Goal: Task Accomplishment & Management: Complete application form

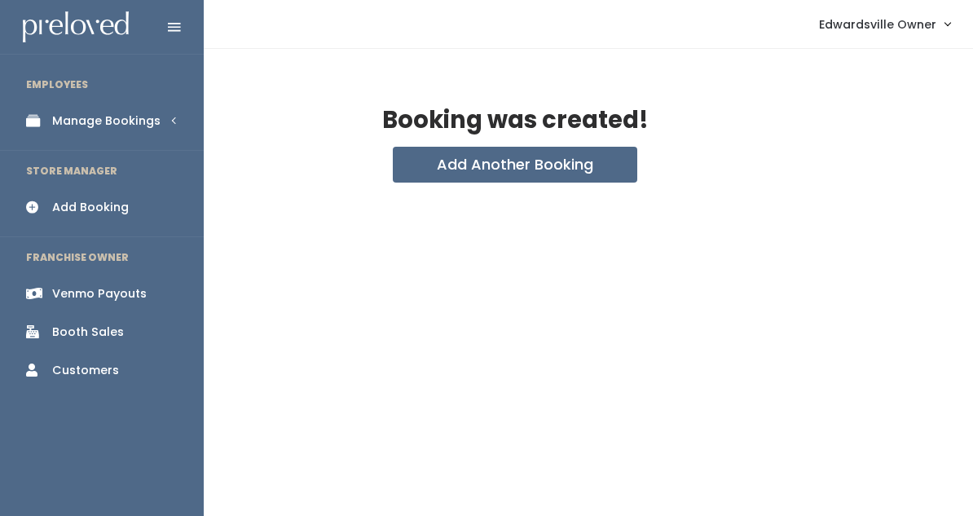
click at [83, 116] on div "Manage Bookings" at bounding box center [106, 120] width 108 height 17
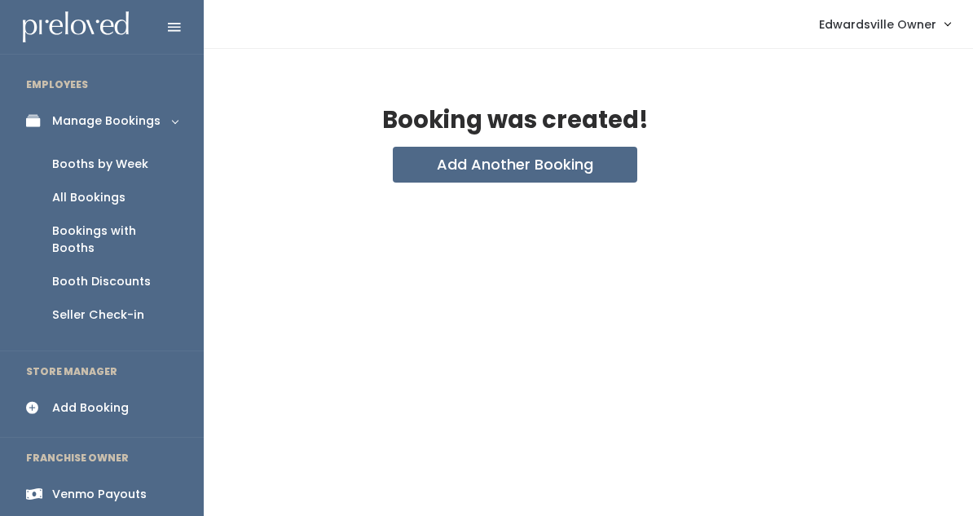
click at [74, 195] on div "All Bookings" at bounding box center [88, 197] width 73 height 17
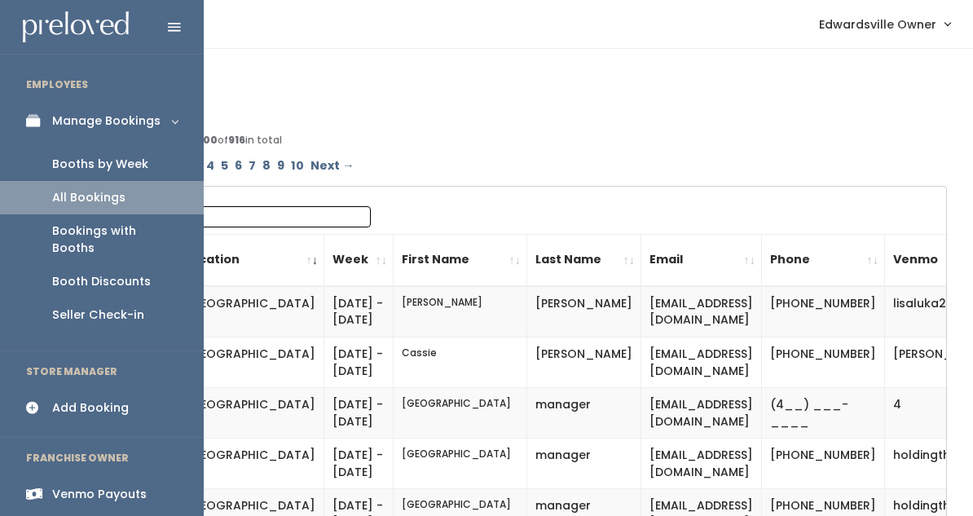
click at [78, 158] on div "Booths by Week" at bounding box center [100, 164] width 96 height 17
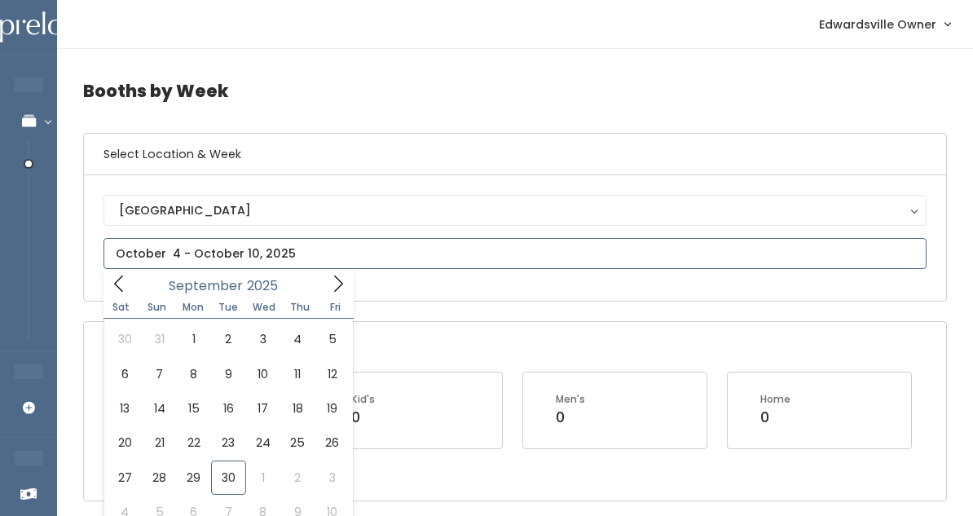
click at [342, 284] on icon at bounding box center [338, 283] width 9 height 16
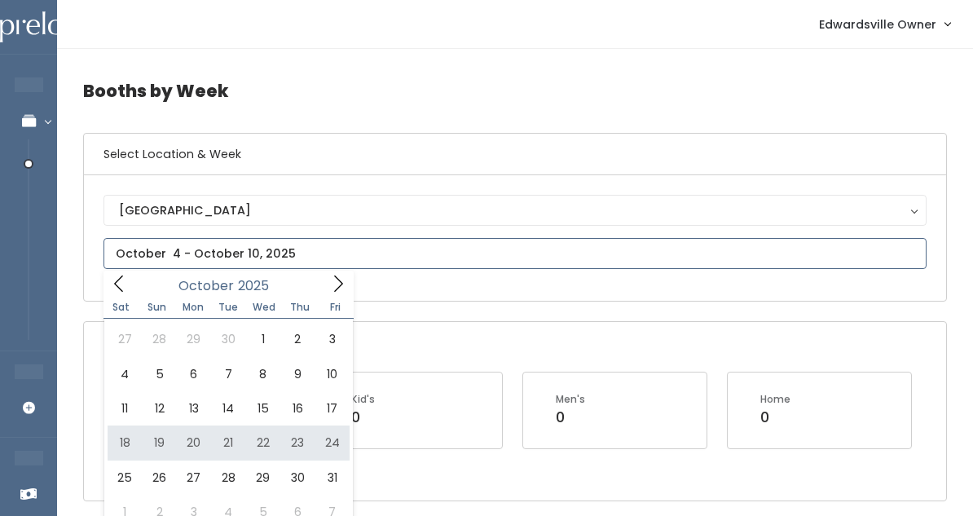
type input "October 18 to October 24"
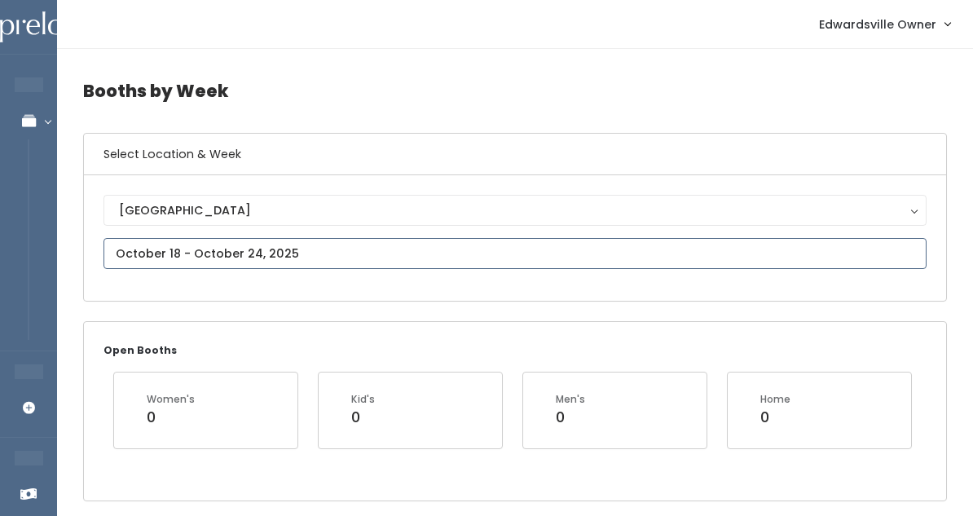
click at [253, 247] on input "text" at bounding box center [515, 253] width 823 height 31
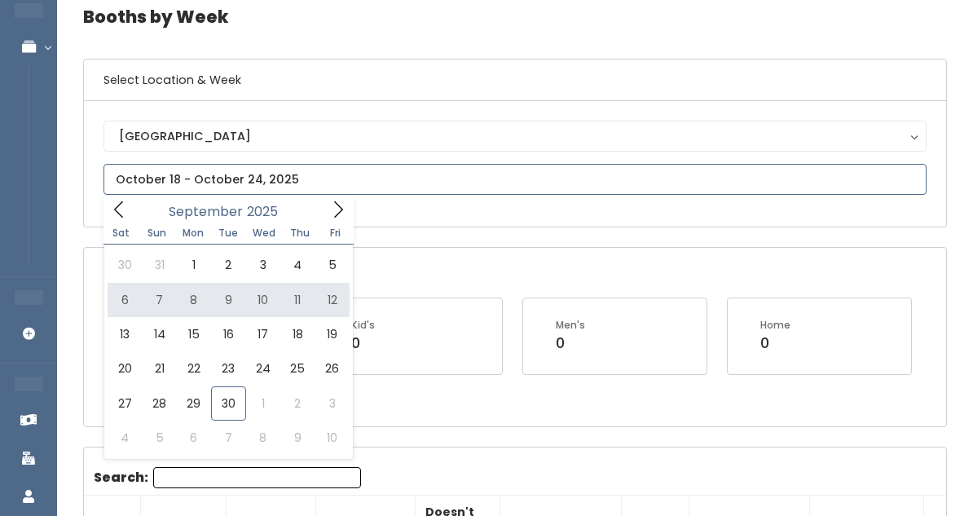
scroll to position [77, 0]
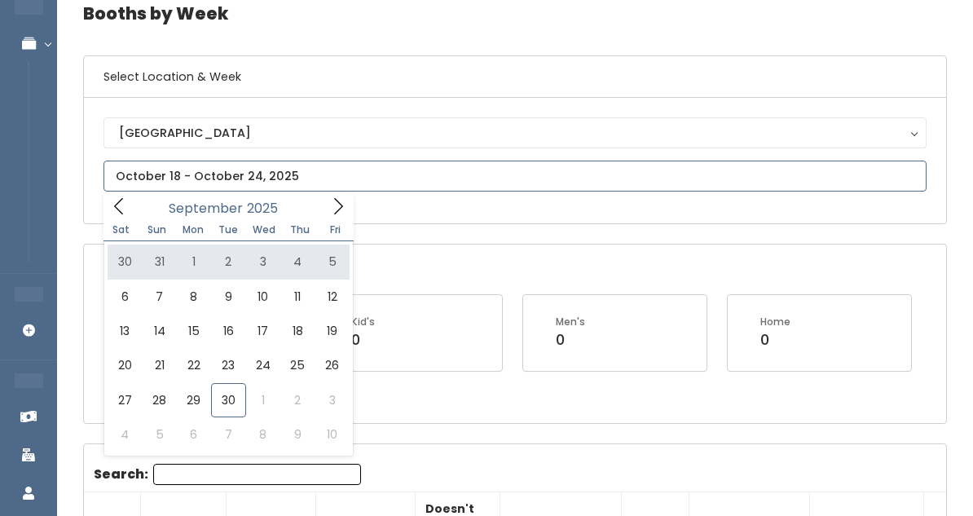
click at [333, 209] on icon at bounding box center [338, 206] width 18 height 18
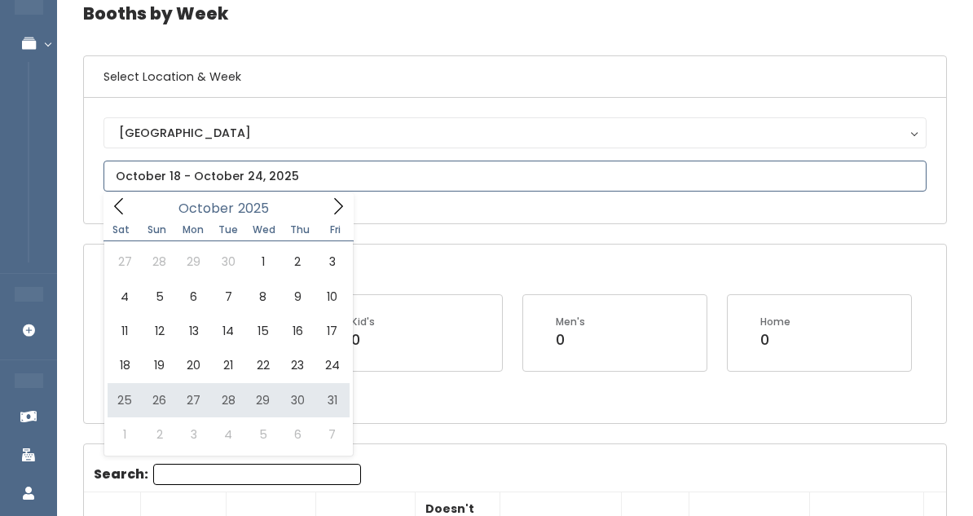
type input "October 25 to October 31"
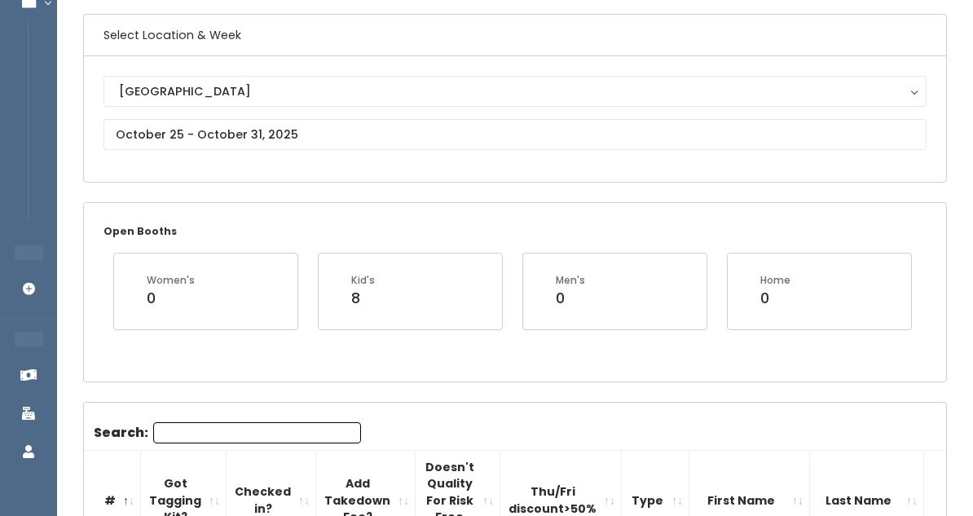
scroll to position [122, 0]
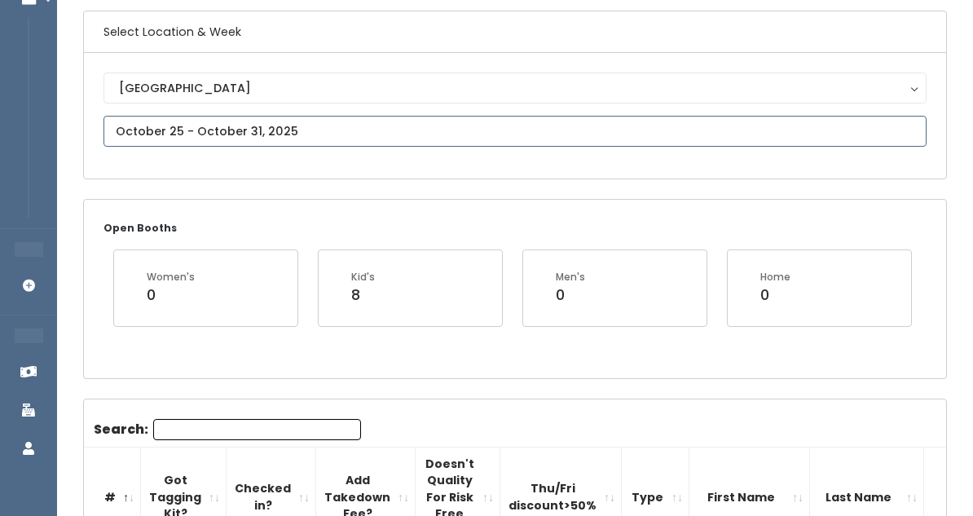
click at [393, 130] on input "text" at bounding box center [515, 131] width 823 height 31
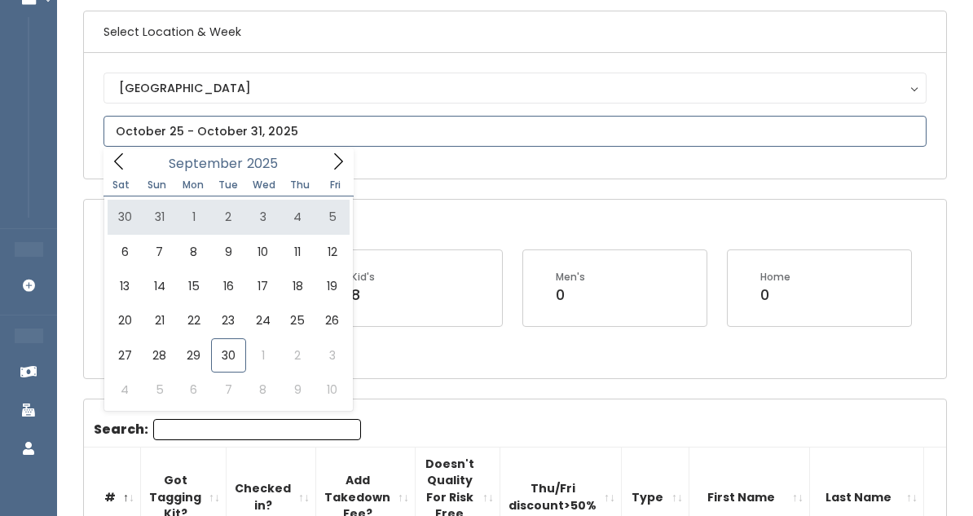
click at [119, 158] on icon at bounding box center [119, 161] width 18 height 18
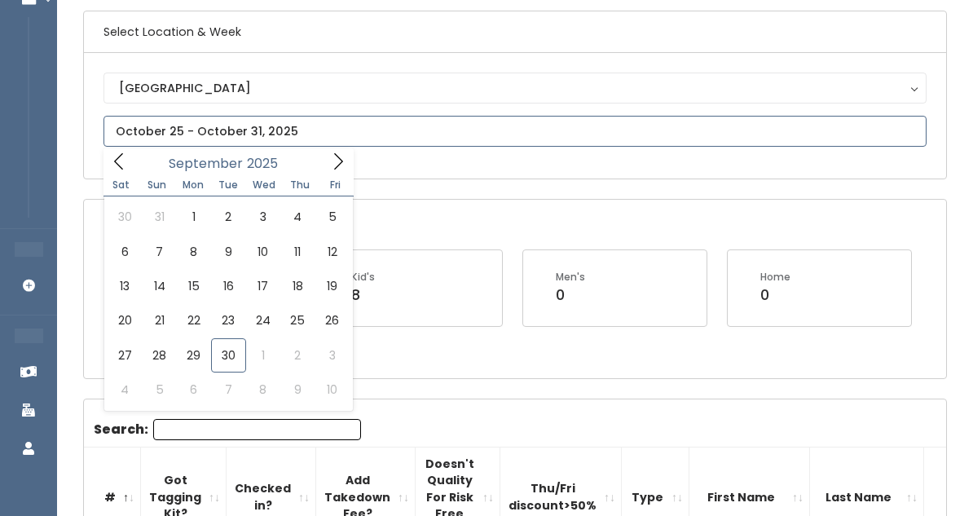
click at [343, 169] on icon at bounding box center [338, 161] width 18 height 18
click at [333, 154] on icon at bounding box center [338, 161] width 18 height 18
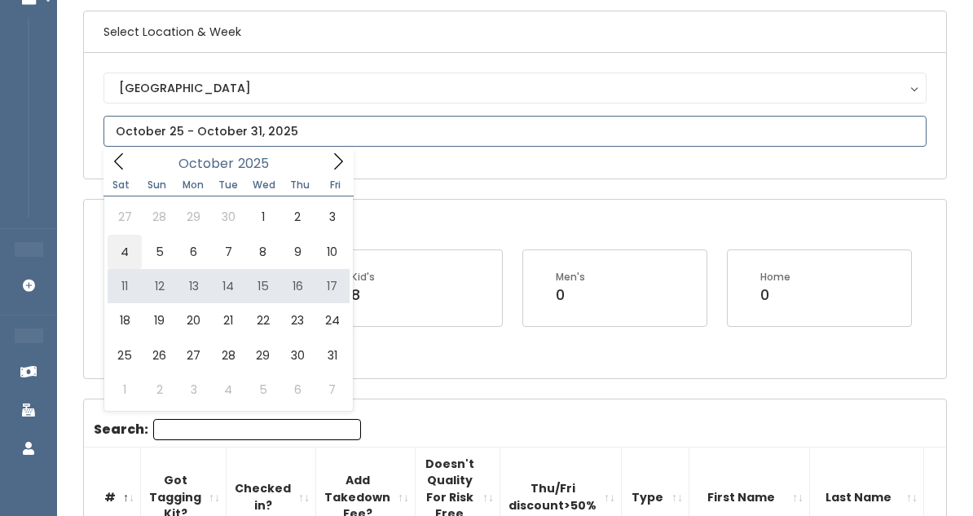
type input "October 4 to October 10"
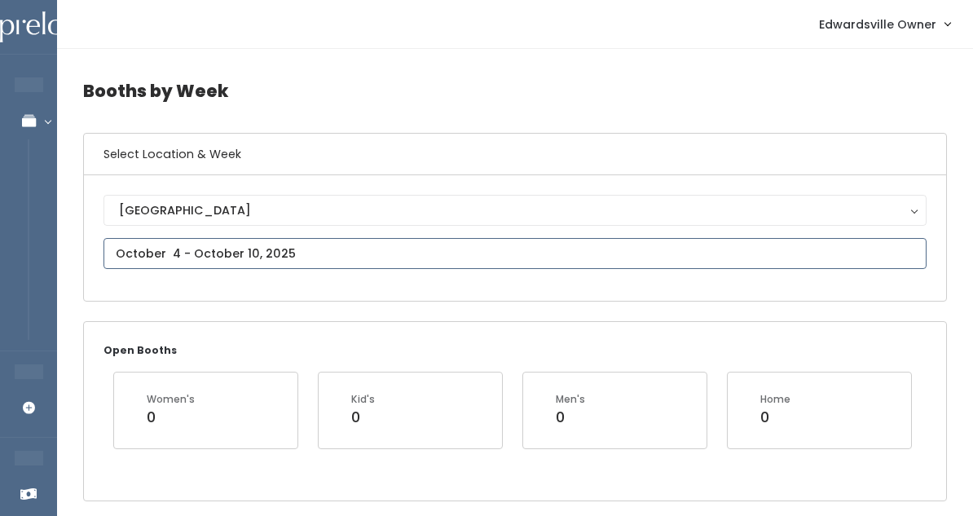
click at [197, 262] on input "text" at bounding box center [515, 253] width 823 height 31
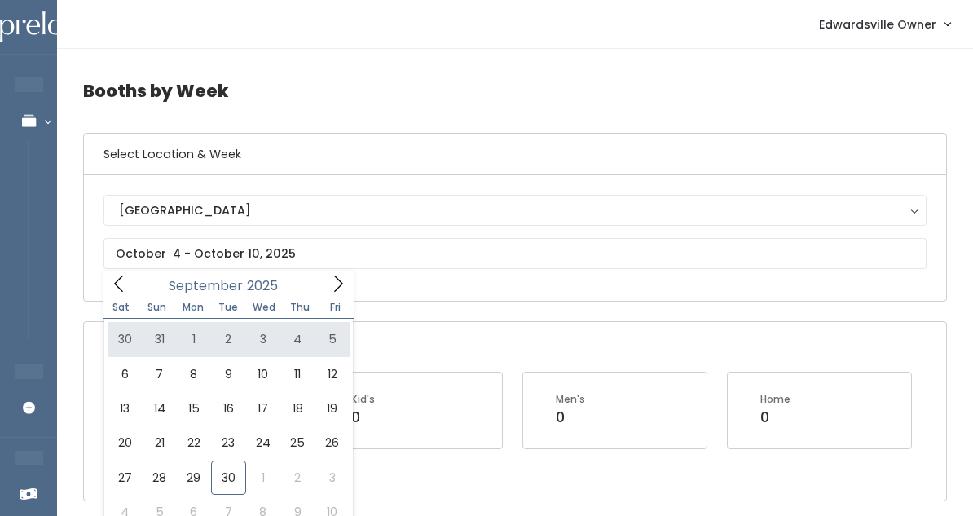
click at [333, 297] on div "Sat Sun Mon Tue Wed Thu Fri" at bounding box center [229, 307] width 250 height 23
click at [359, 283] on div "Edwardsville Edwardsville" at bounding box center [515, 238] width 862 height 126
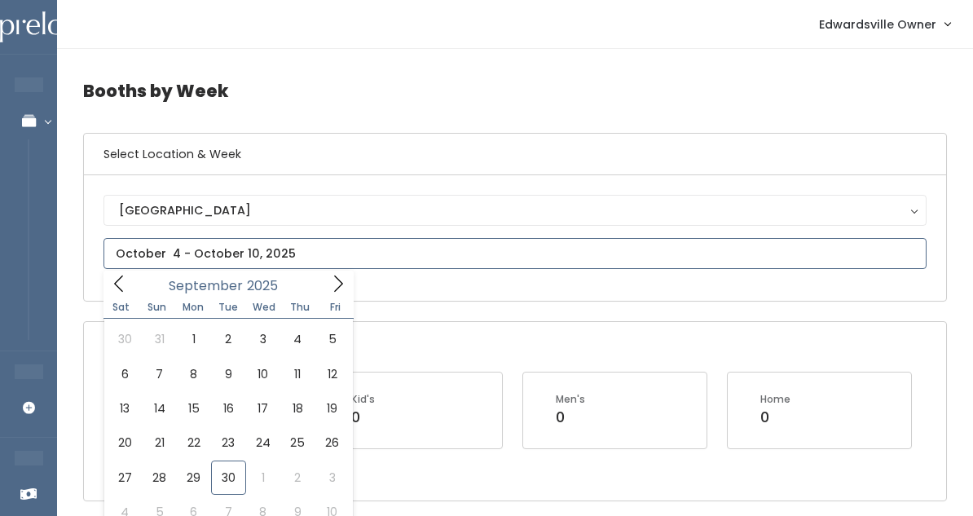
click at [319, 249] on input "text" at bounding box center [515, 253] width 823 height 31
click at [329, 276] on icon at bounding box center [338, 284] width 18 height 18
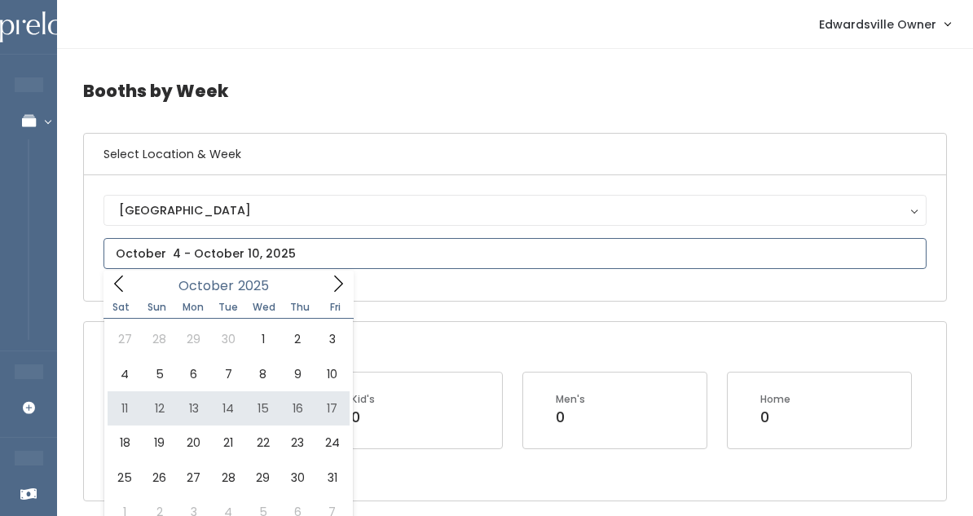
type input "October 11 to October 17"
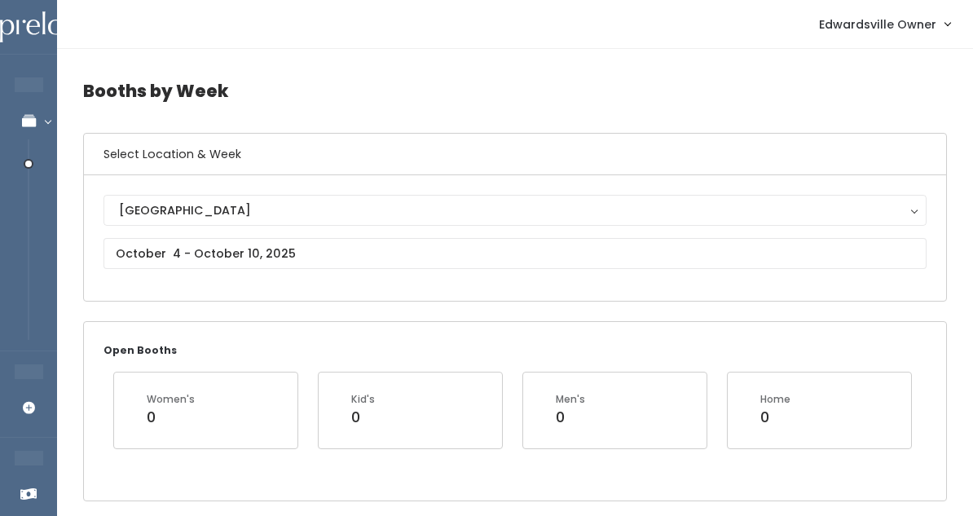
scroll to position [0, 408]
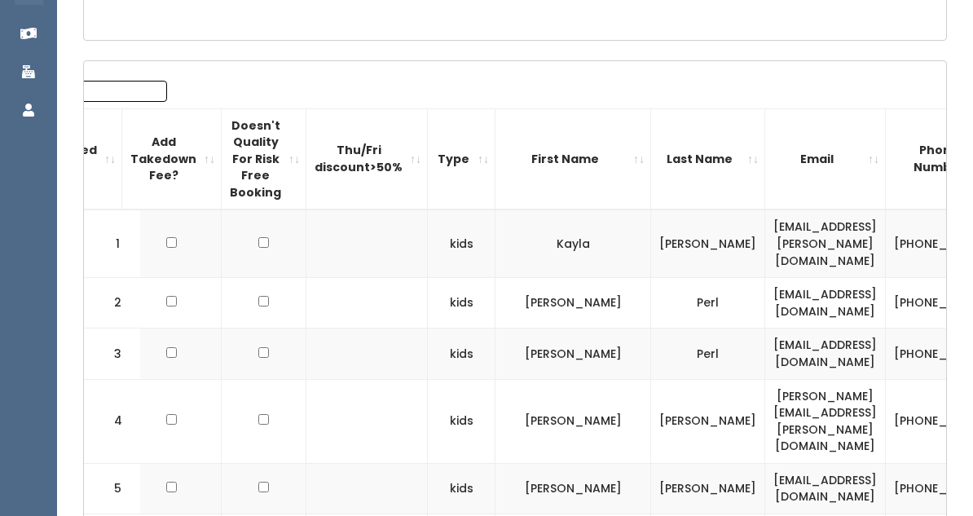
scroll to position [88, 0]
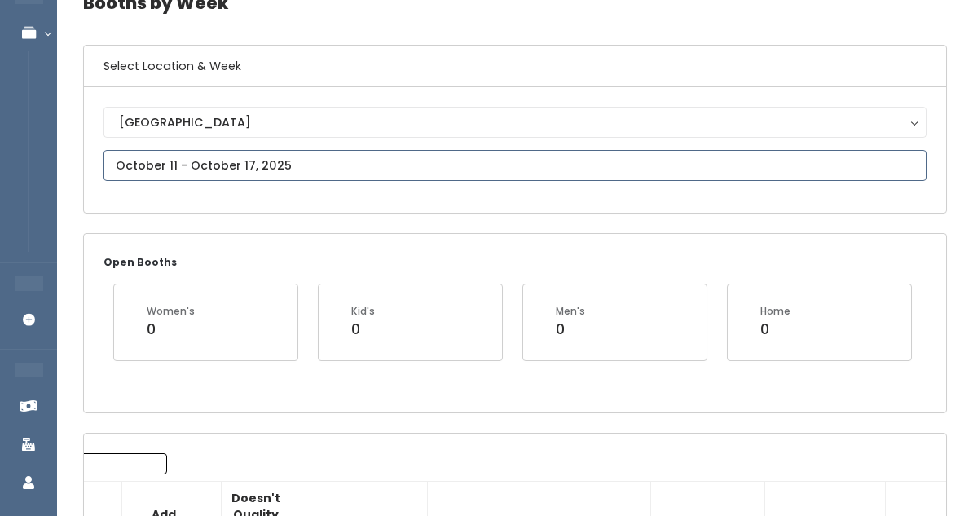
click at [294, 166] on input "text" at bounding box center [515, 165] width 823 height 31
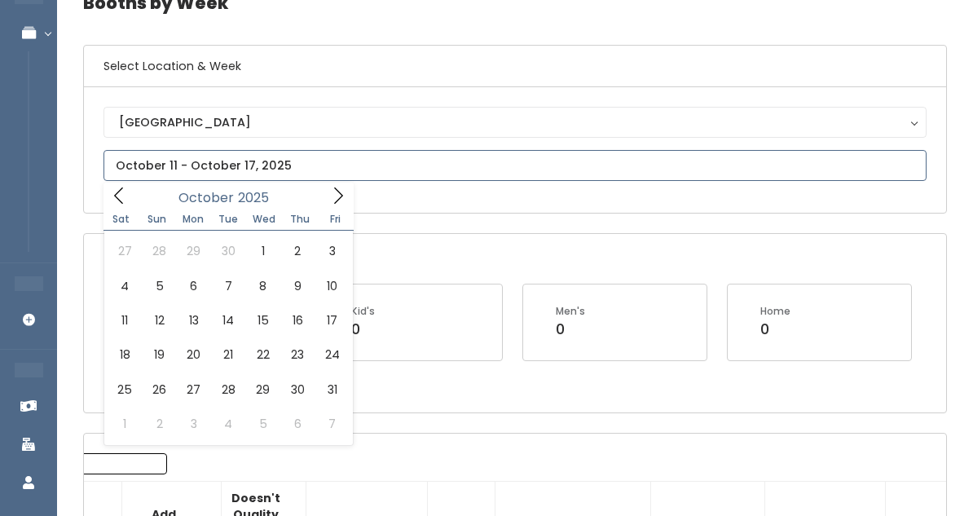
click at [344, 201] on icon at bounding box center [338, 196] width 18 height 18
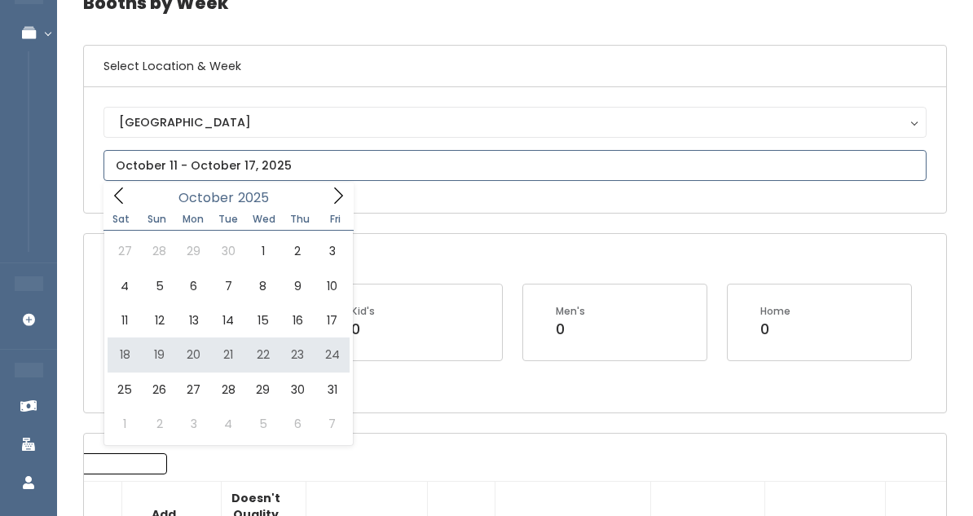
type input "[DATE] to [DATE]"
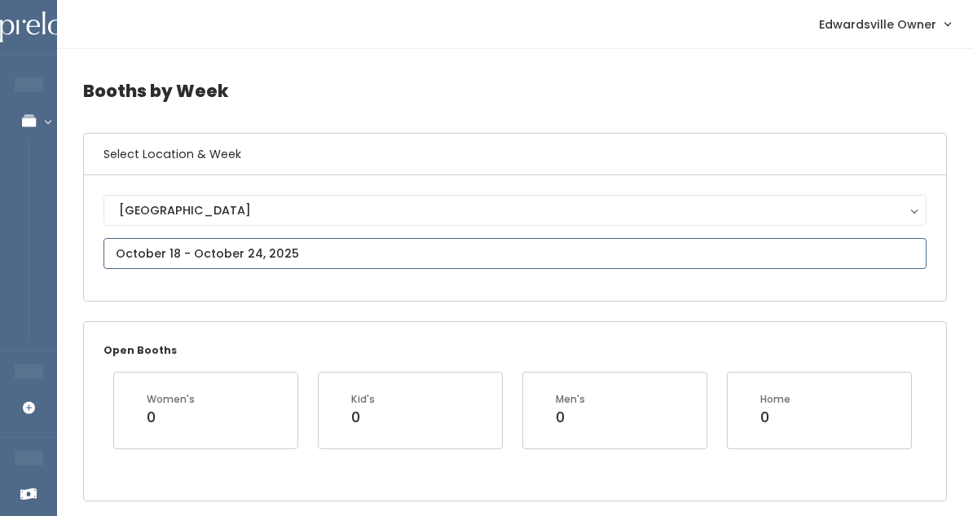
click at [196, 265] on input "text" at bounding box center [515, 253] width 823 height 31
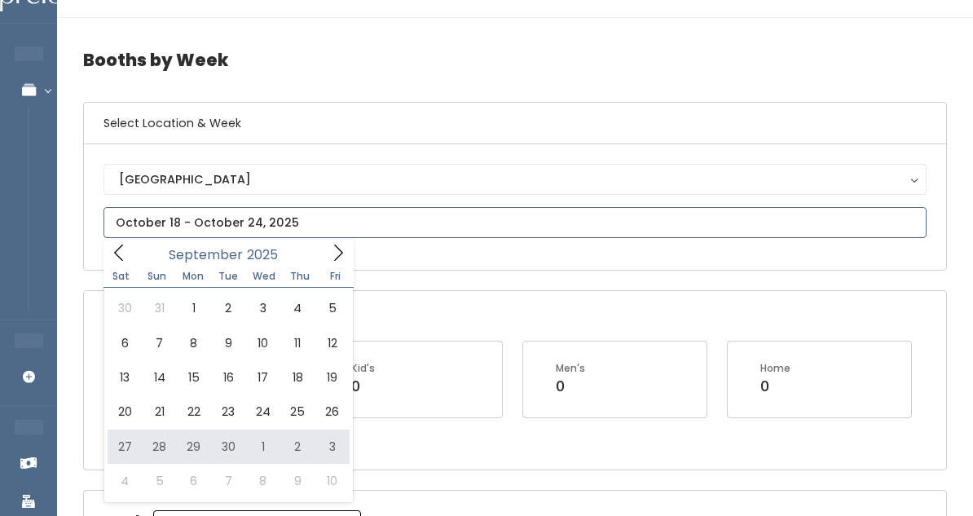
scroll to position [37, 0]
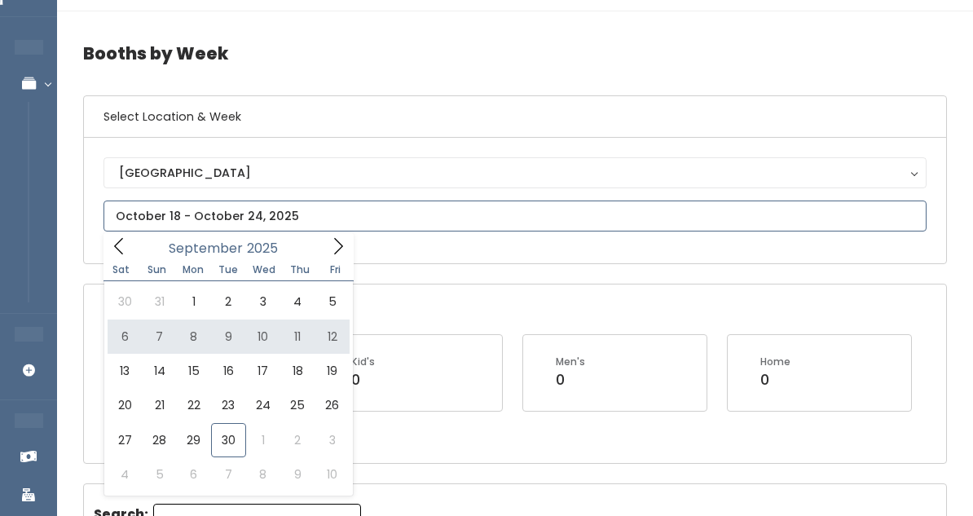
click at [337, 214] on input "text" at bounding box center [515, 216] width 823 height 31
click at [281, 226] on input "text" at bounding box center [515, 216] width 823 height 31
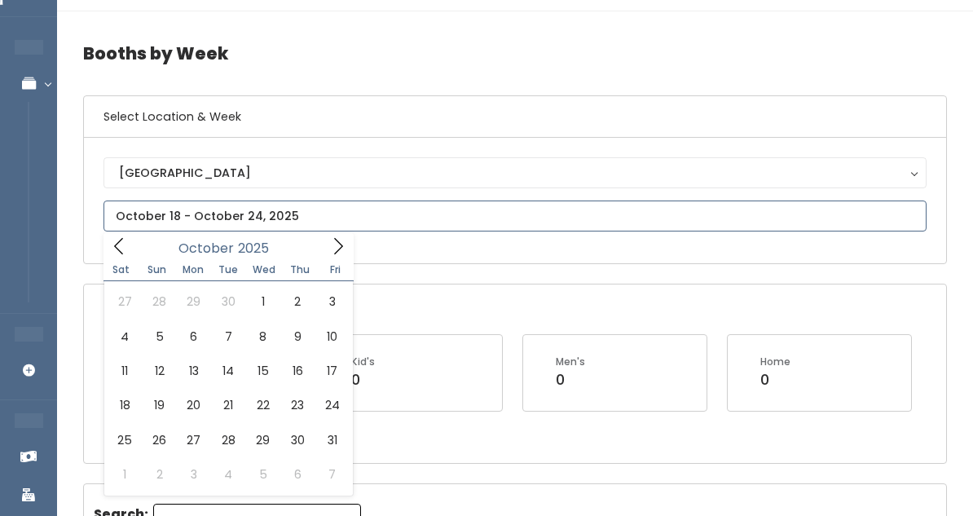
click at [336, 248] on icon at bounding box center [338, 246] width 18 height 18
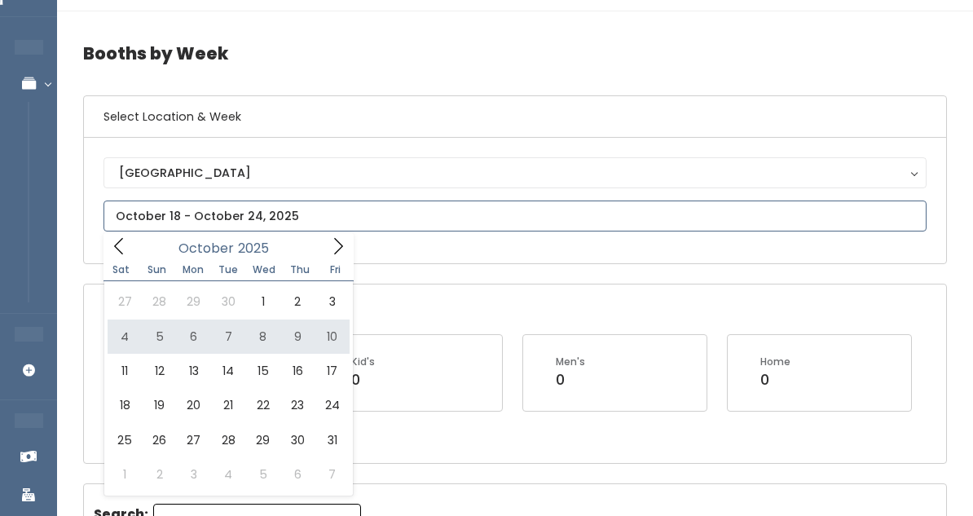
type input "October 4 to October 10"
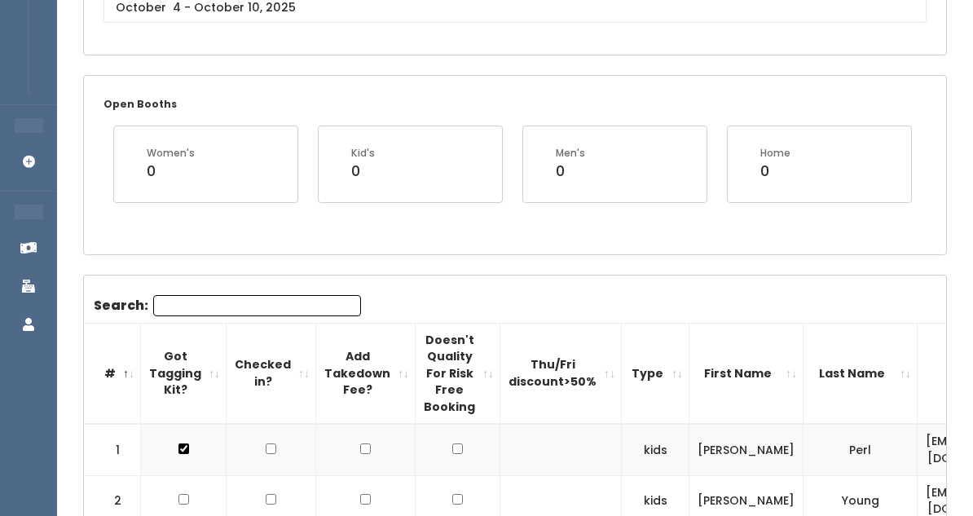
scroll to position [262, 0]
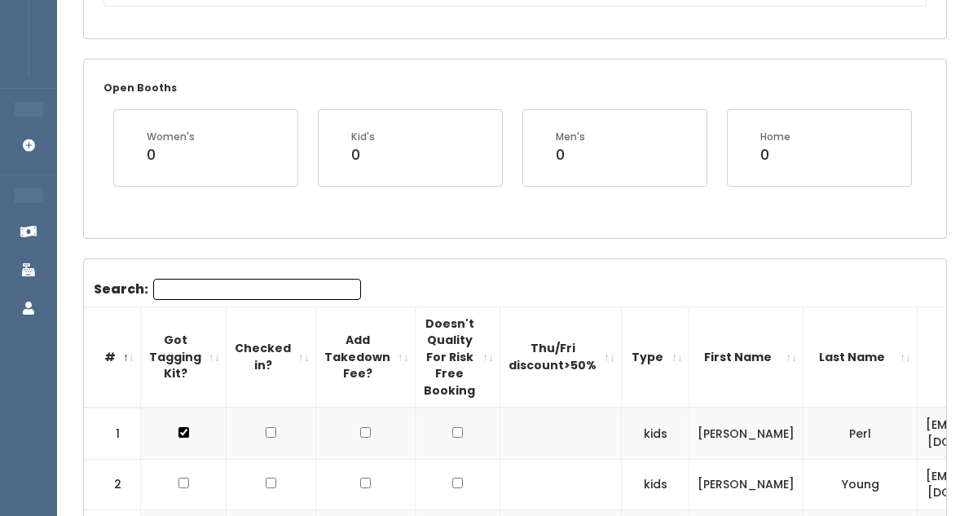
click at [228, 292] on input "Search:" at bounding box center [257, 289] width 208 height 21
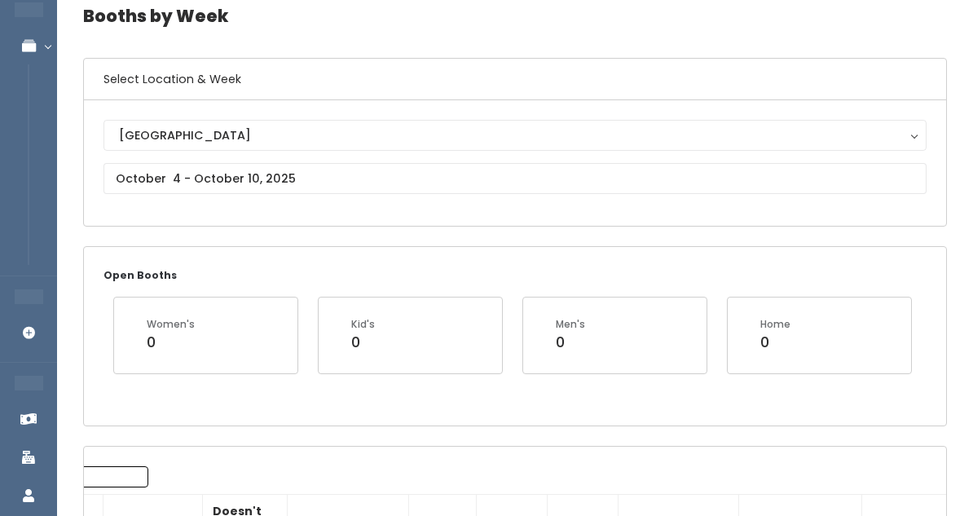
scroll to position [71, 0]
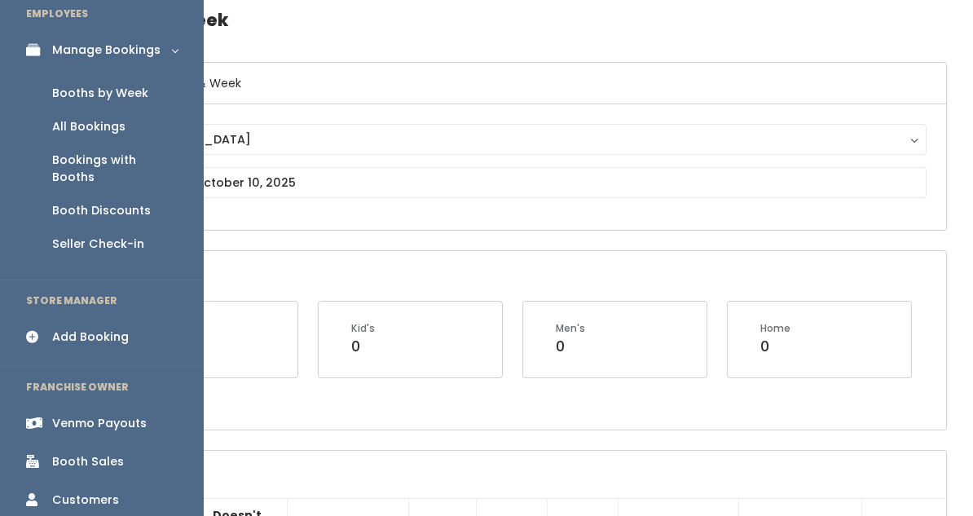
type input "Tess"
click at [70, 328] on div "Add Booking" at bounding box center [90, 336] width 77 height 17
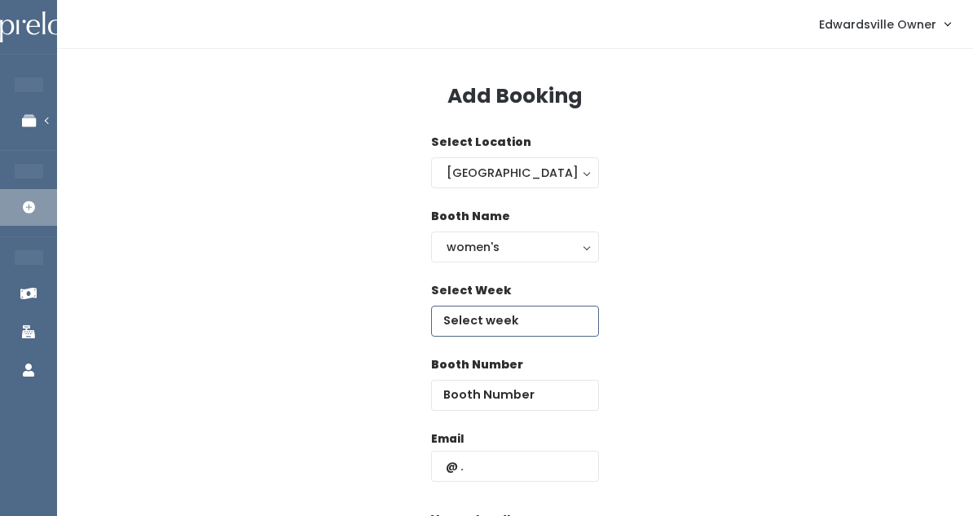
click at [483, 311] on input "text" at bounding box center [515, 321] width 168 height 31
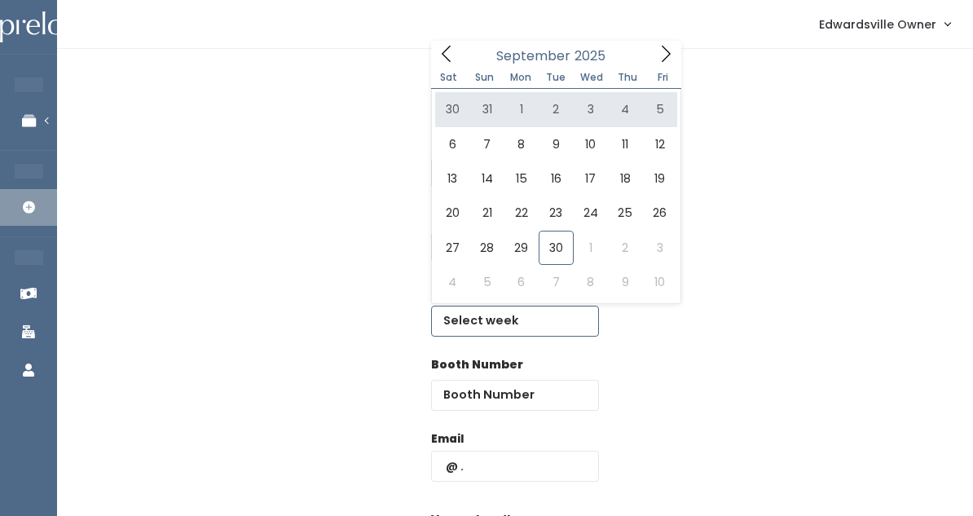
click at [663, 53] on icon at bounding box center [666, 54] width 18 height 18
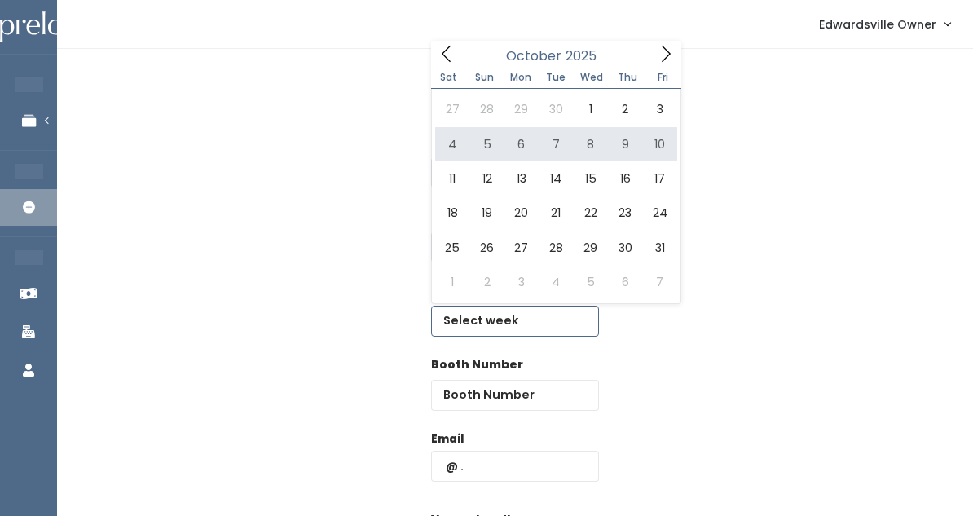
type input "[DATE] to [DATE]"
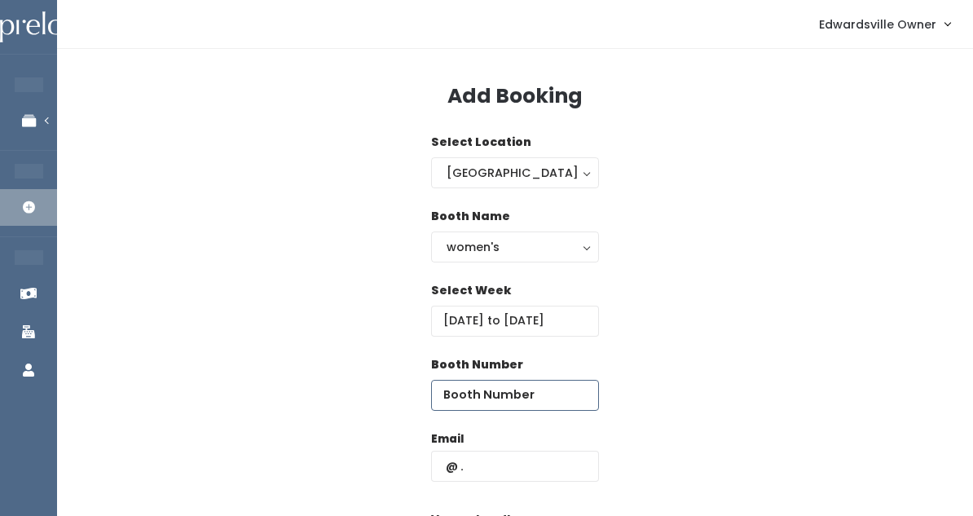
click at [465, 391] on input "number" at bounding box center [515, 395] width 168 height 31
type input "45"
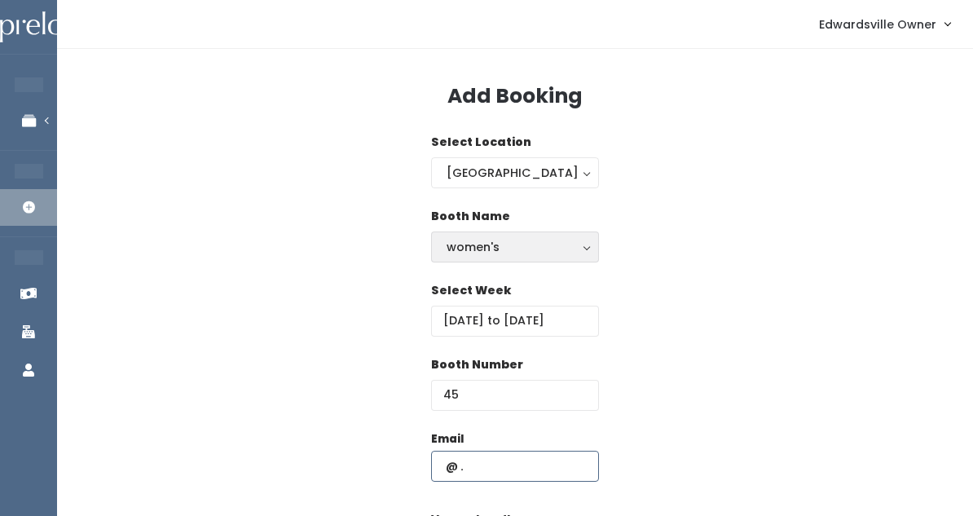
paste input "loriaeder@gmail.com"
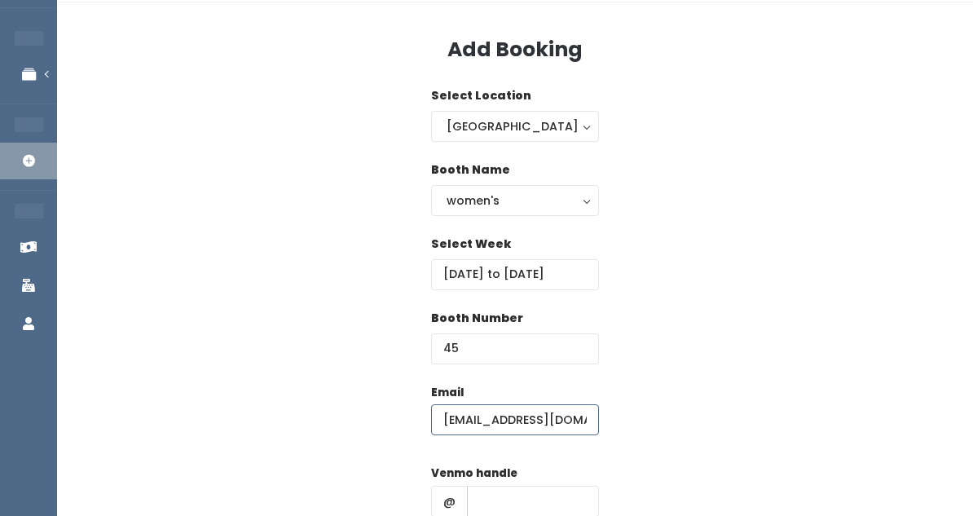
scroll to position [50, 0]
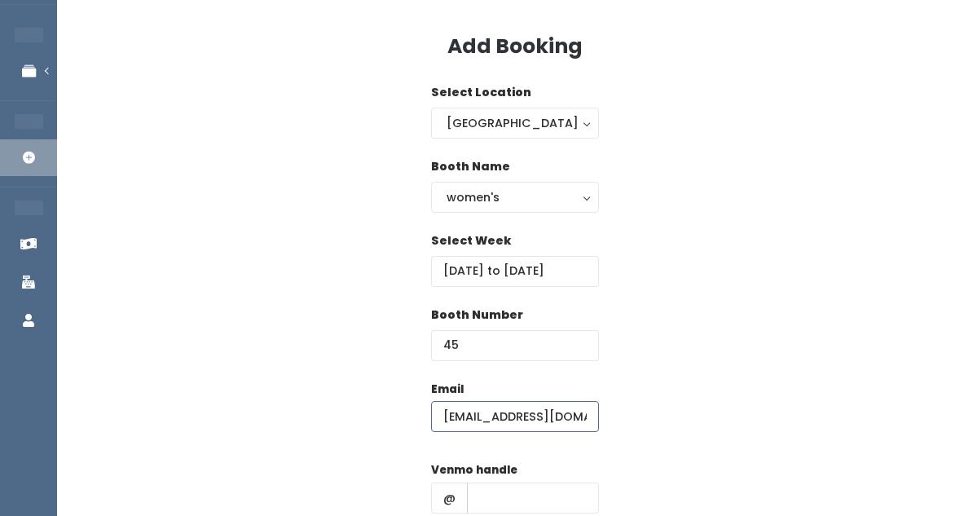
type input "loriaeder@gmail.com"
click at [491, 496] on input "text" at bounding box center [533, 498] width 132 height 31
paste input "lori-eder"
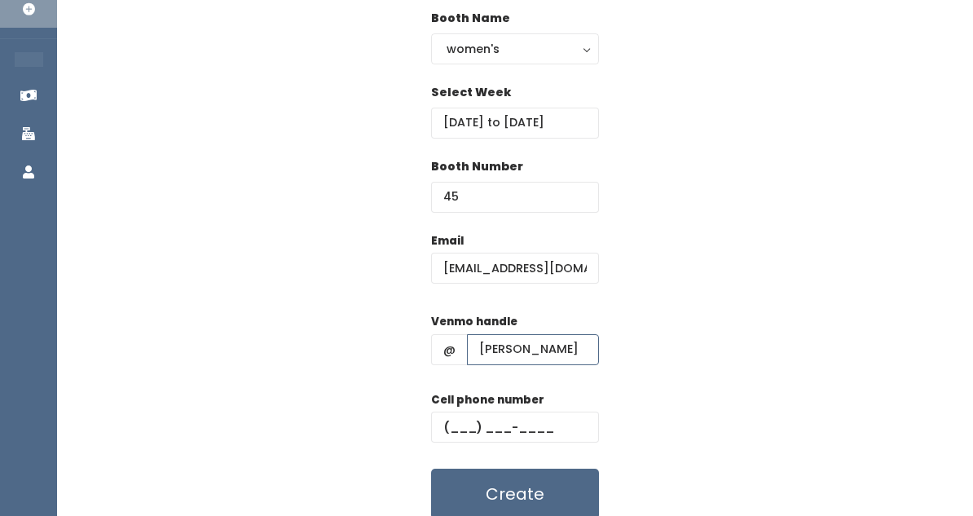
scroll to position [227, 0]
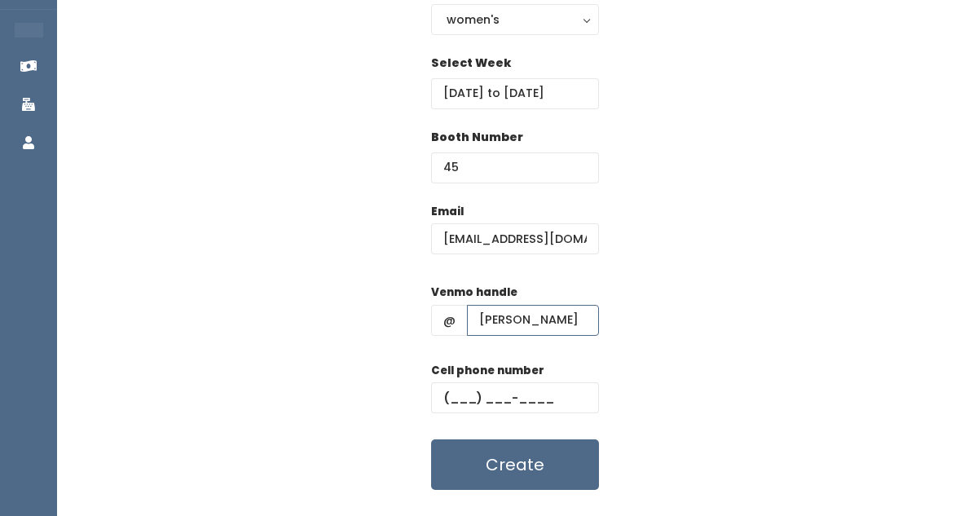
type input "lori-eder"
click at [933, 7] on div "Booth Name women's kid's home men's women's" at bounding box center [515, 17] width 864 height 74
click at [933, 1] on div "Booth Name women's kid's home men's women's" at bounding box center [515, 17] width 864 height 74
click at [458, 401] on input "text" at bounding box center [515, 397] width 168 height 31
paste input "(618) 304-8491"
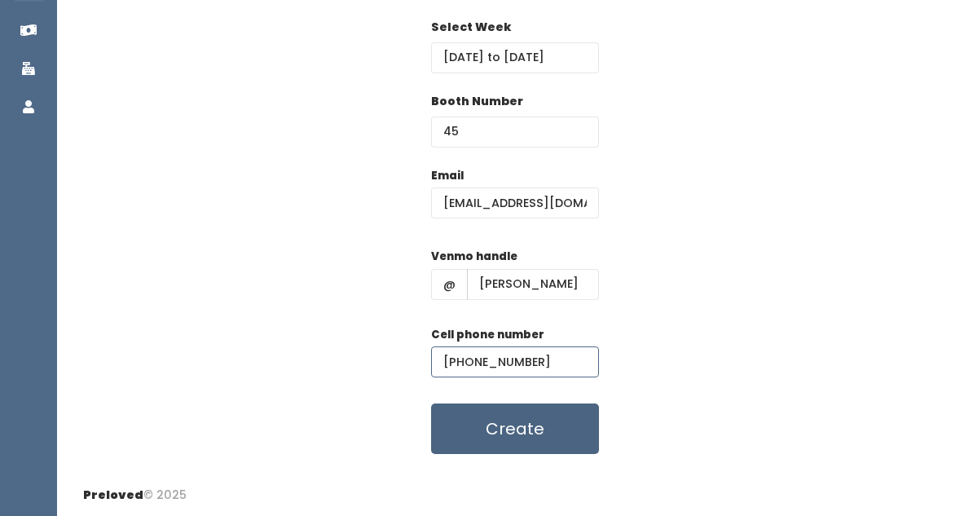
scroll to position [262, 0]
type input "(618) 304-8491"
click at [474, 430] on button "Create" at bounding box center [515, 429] width 168 height 51
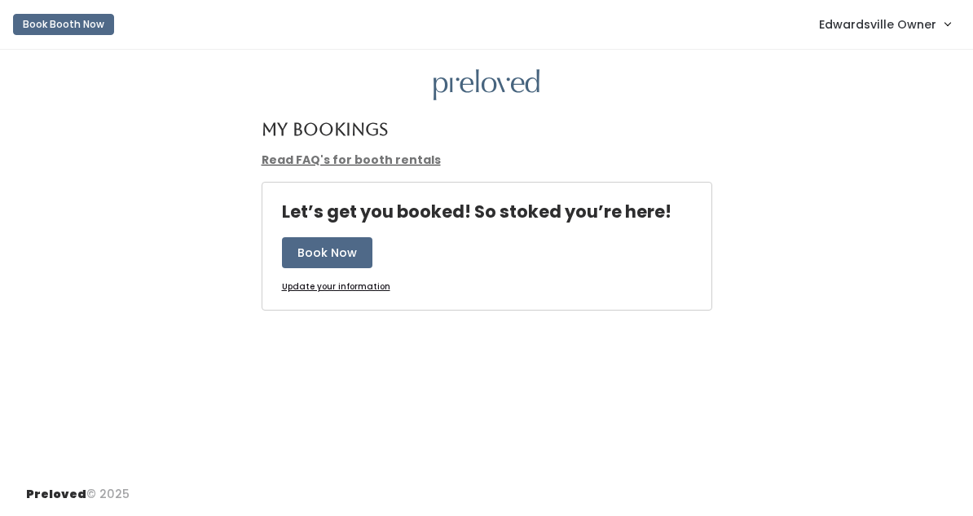
click at [929, 40] on link "Edwardsville Owner" at bounding box center [885, 24] width 164 height 35
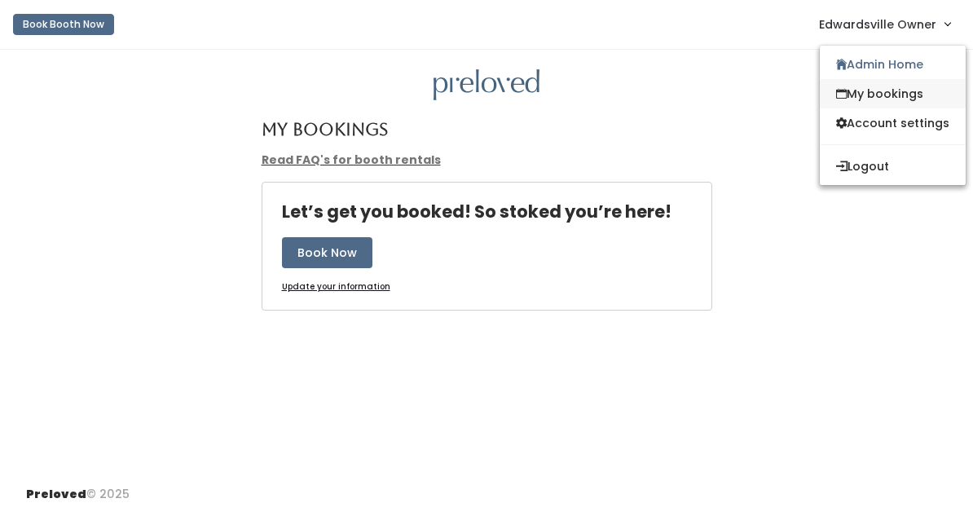
click at [884, 91] on link "My bookings" at bounding box center [893, 93] width 146 height 29
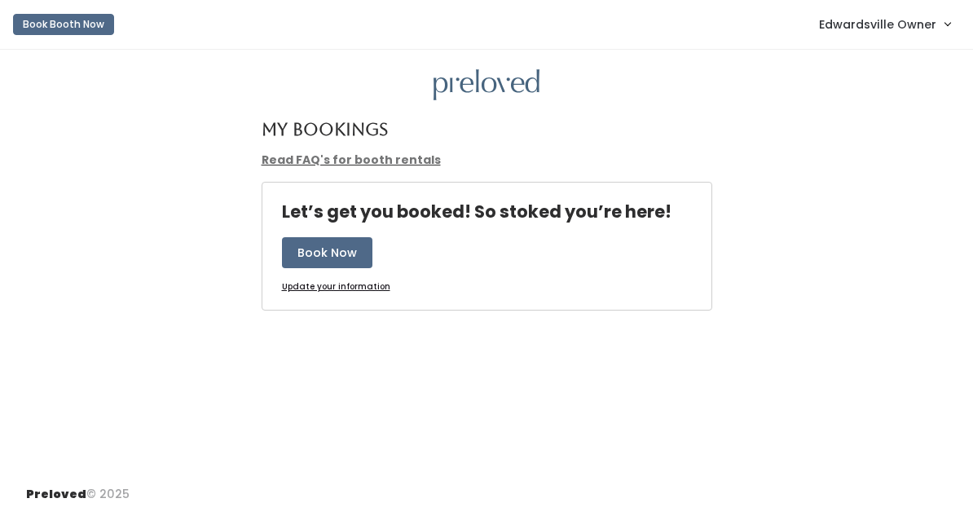
click at [885, 33] on span "Edwardsville Owner" at bounding box center [877, 24] width 117 height 18
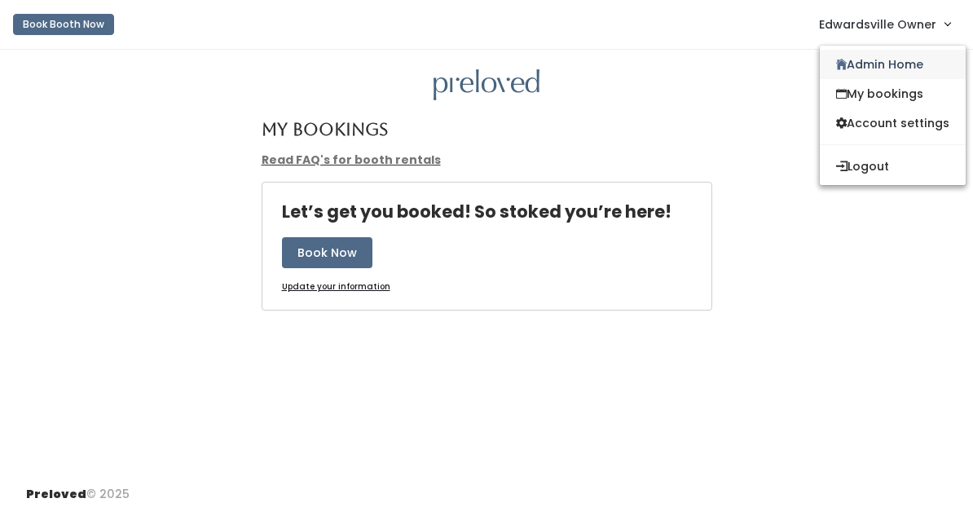
click at [882, 72] on link "Admin Home" at bounding box center [893, 64] width 146 height 29
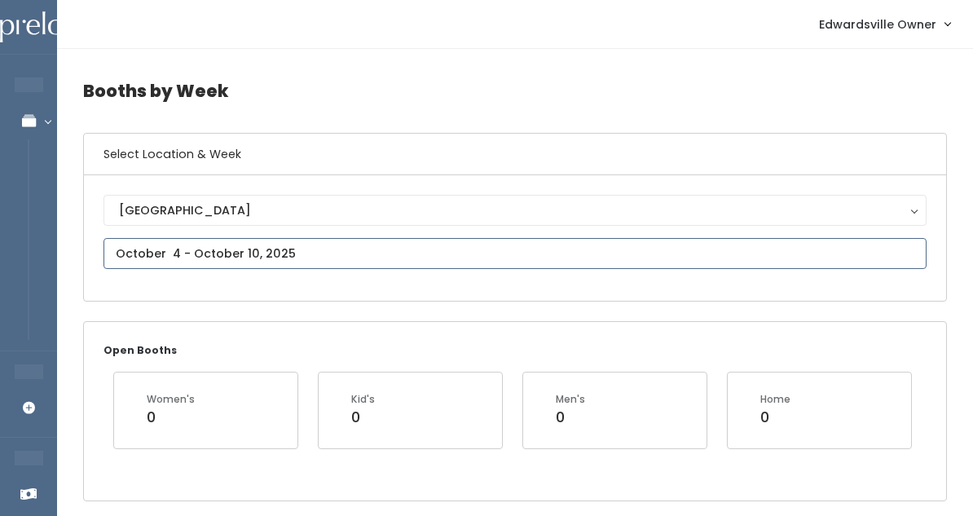
click at [383, 252] on input "text" at bounding box center [515, 253] width 823 height 31
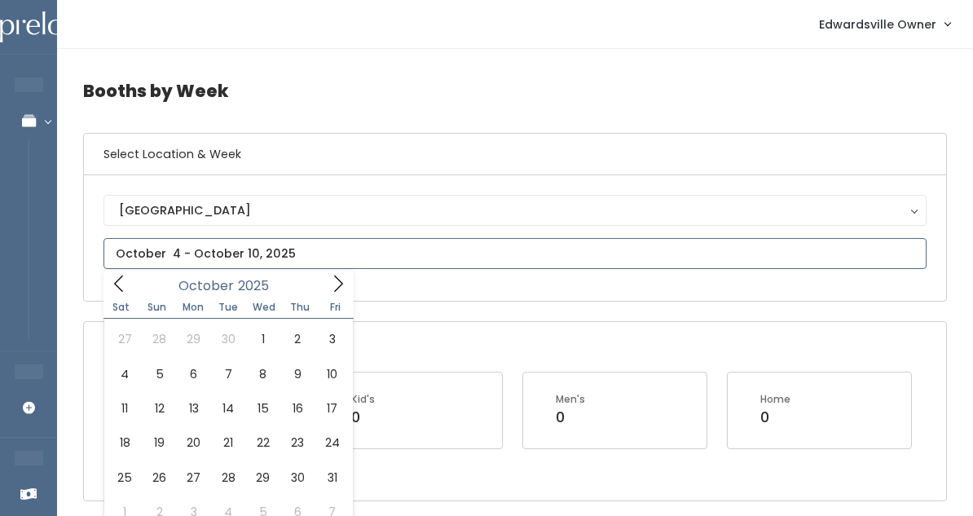
click at [329, 287] on icon at bounding box center [338, 284] width 18 height 18
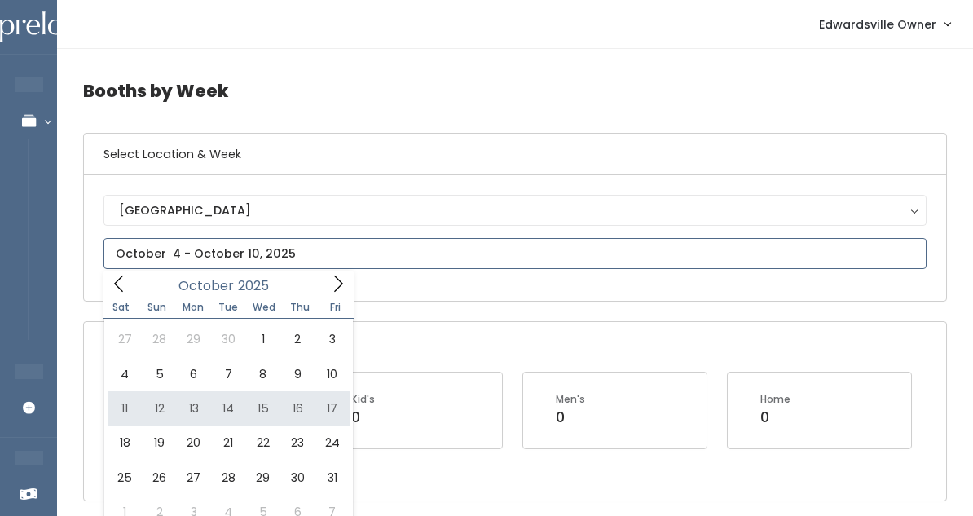
type input "October 11 to October 17"
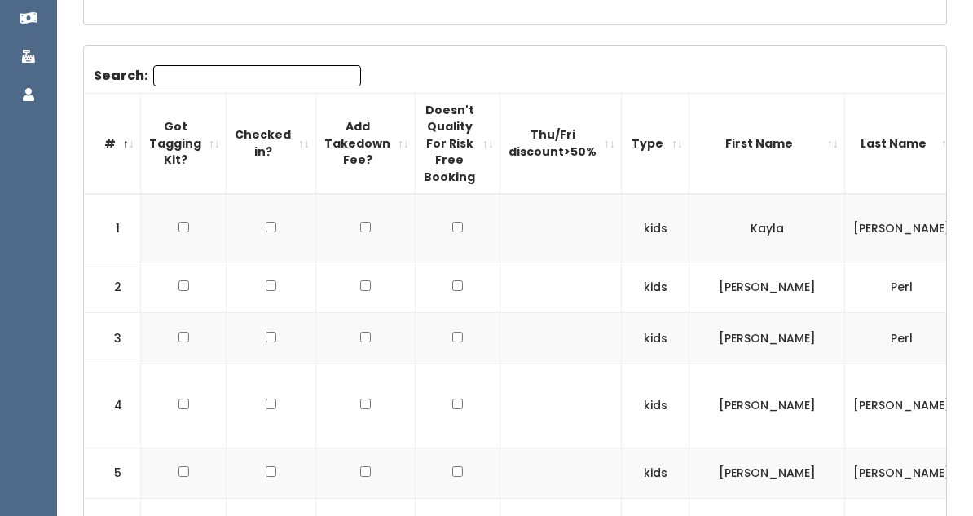
scroll to position [478, 0]
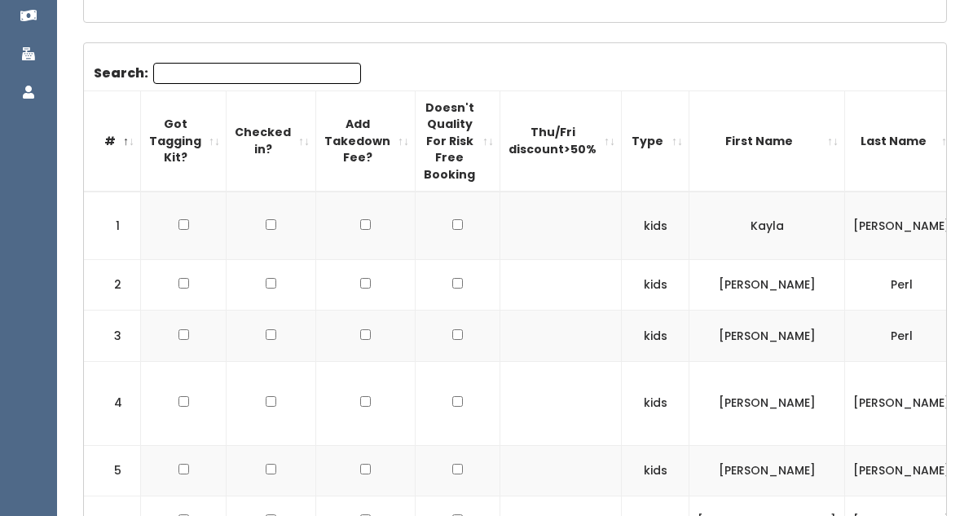
click at [310, 81] on input "Search:" at bounding box center [257, 73] width 208 height 21
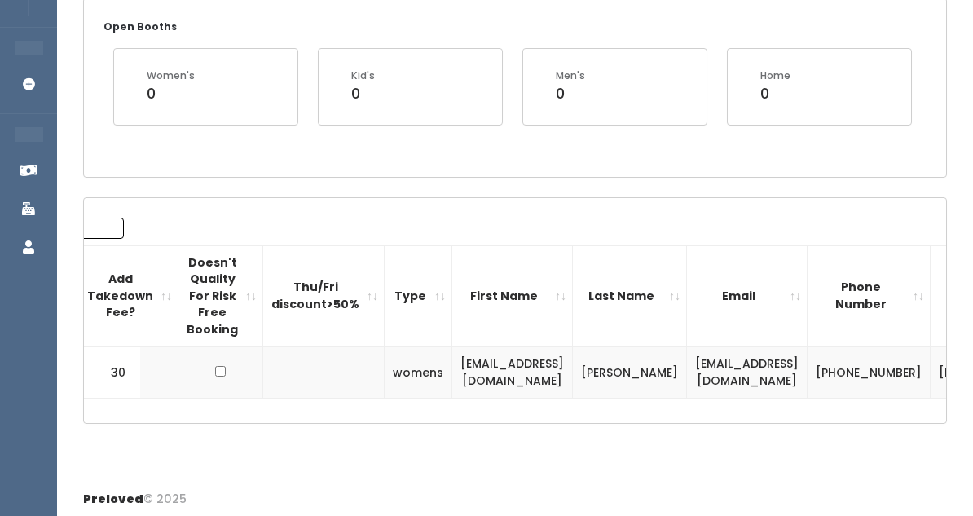
scroll to position [0, 291]
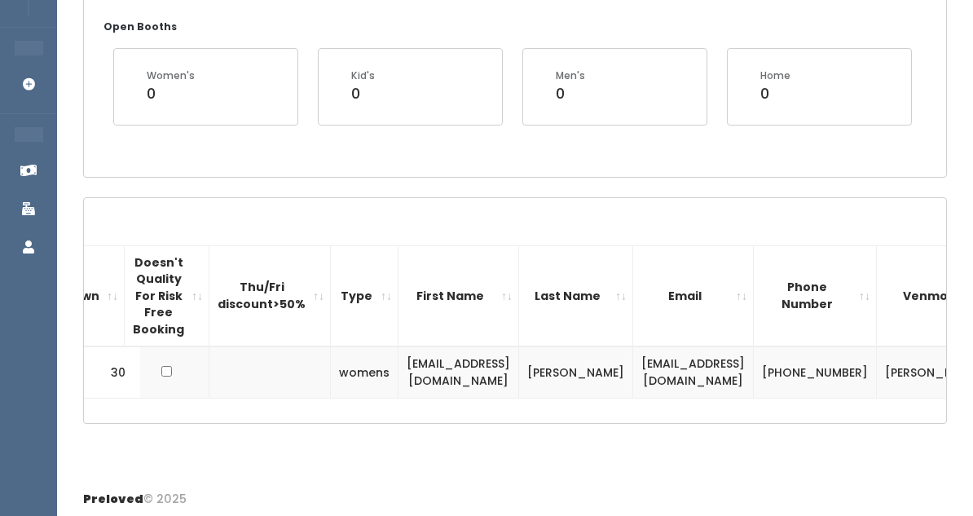
type input "Lor"
click at [716, 372] on td "[EMAIL_ADDRESS][DOMAIN_NAME]" at bounding box center [693, 371] width 121 height 51
drag, startPoint x: 721, startPoint y: 372, endPoint x: 590, endPoint y: 373, distance: 130.4
click at [633, 373] on td "[EMAIL_ADDRESS][DOMAIN_NAME]" at bounding box center [693, 371] width 121 height 51
copy td "[EMAIL_ADDRESS][DOMAIN_NAME]"
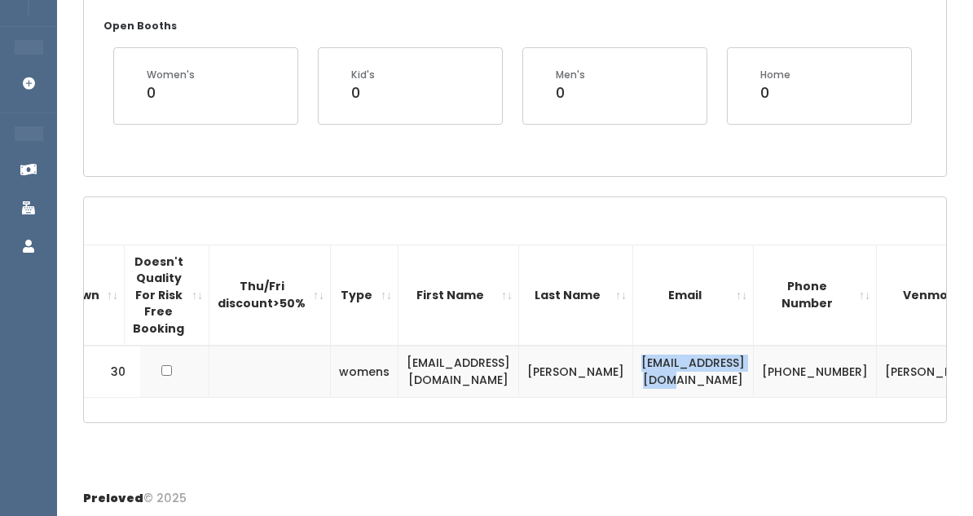
scroll to position [324, 0]
drag, startPoint x: 875, startPoint y: 380, endPoint x: 824, endPoint y: 378, distance: 51.4
click at [877, 378] on td "[PERSON_NAME]" at bounding box center [934, 371] width 114 height 51
drag, startPoint x: 824, startPoint y: 378, endPoint x: 865, endPoint y: 369, distance: 41.7
click at [877, 369] on td "[PERSON_NAME]" at bounding box center [934, 371] width 114 height 51
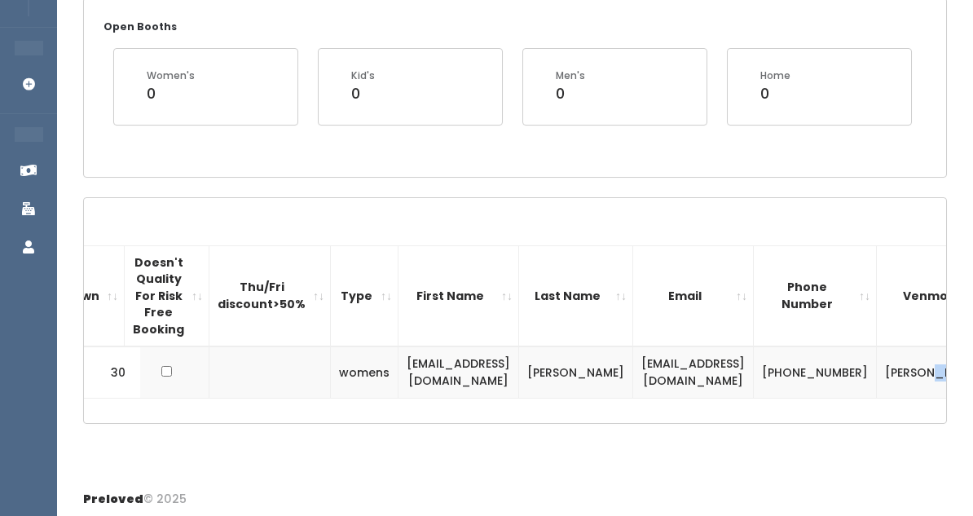
click at [878, 369] on td "[PERSON_NAME]" at bounding box center [934, 371] width 114 height 51
drag, startPoint x: 878, startPoint y: 369, endPoint x: 825, endPoint y: 369, distance: 53.0
click at [877, 369] on td "[PERSON_NAME]" at bounding box center [934, 371] width 114 height 51
click at [857, 435] on div "Booths by Week Select Location & Week [GEOGRAPHIC_DATA] [GEOGRAPHIC_DATA] Open …" at bounding box center [515, 101] width 916 height 752
drag, startPoint x: 877, startPoint y: 371, endPoint x: 814, endPoint y: 372, distance: 62.8
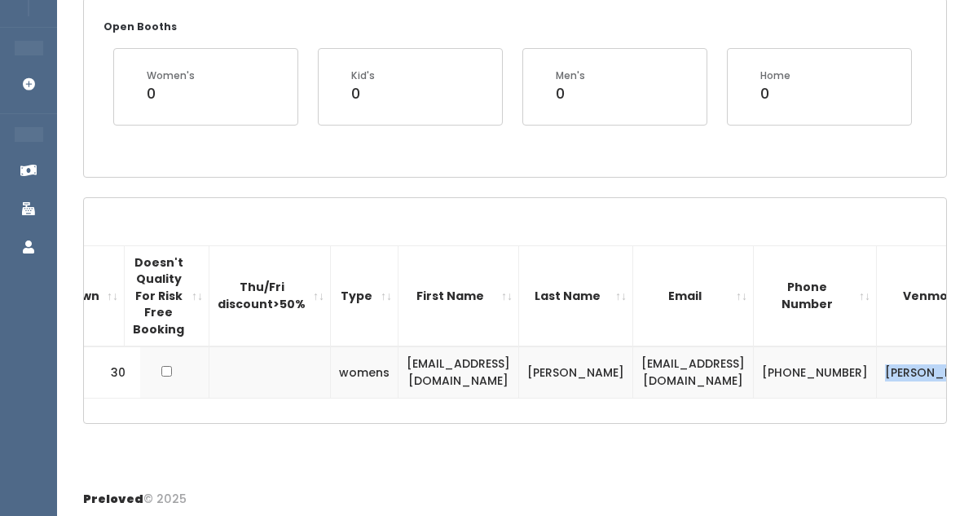
click at [877, 372] on td "[PERSON_NAME]" at bounding box center [934, 371] width 114 height 51
copy td "[PERSON_NAME]"
drag, startPoint x: 735, startPoint y: 359, endPoint x: 791, endPoint y: 386, distance: 62.0
click at [791, 385] on td "(618) 304-8491" at bounding box center [815, 371] width 123 height 51
copy td "(618) 304-8491"
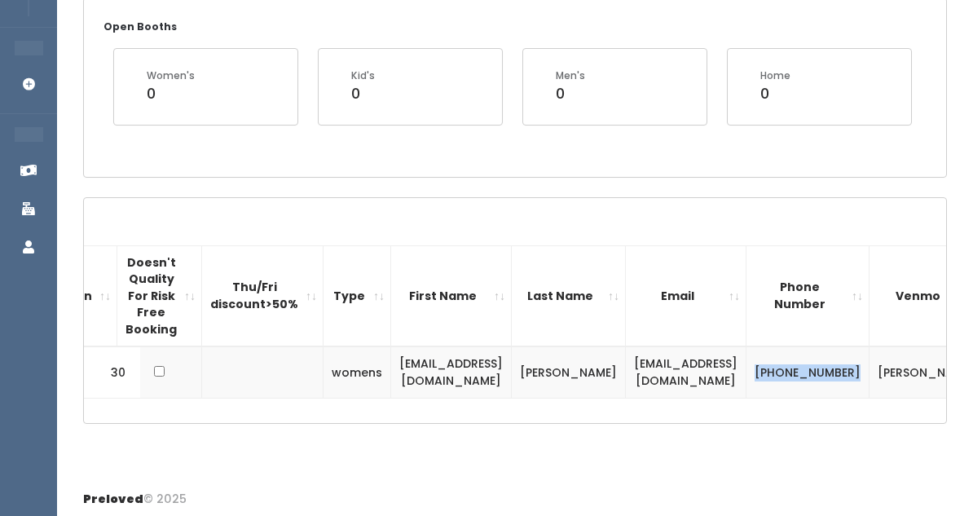
scroll to position [0, 297]
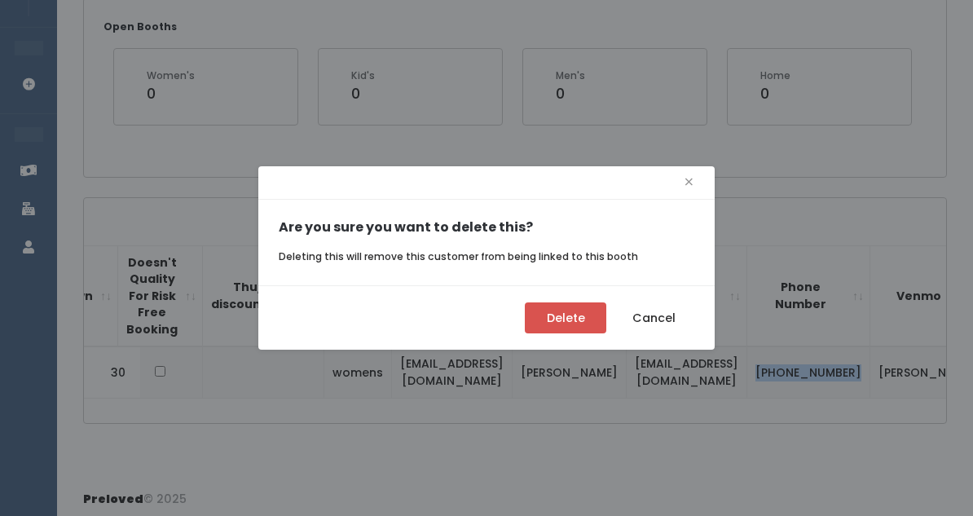
click at [572, 305] on button "Delete" at bounding box center [566, 317] width 82 height 31
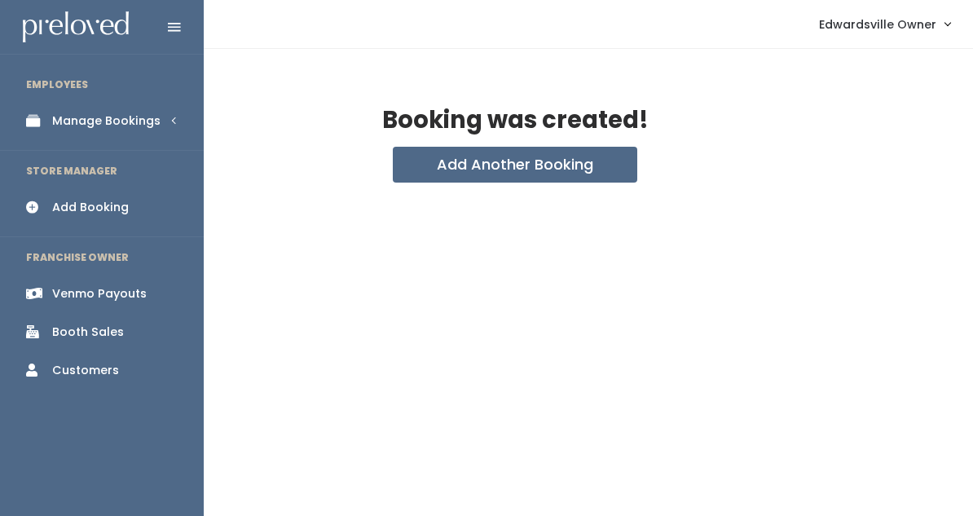
click at [135, 124] on div "Manage Bookings" at bounding box center [106, 120] width 108 height 17
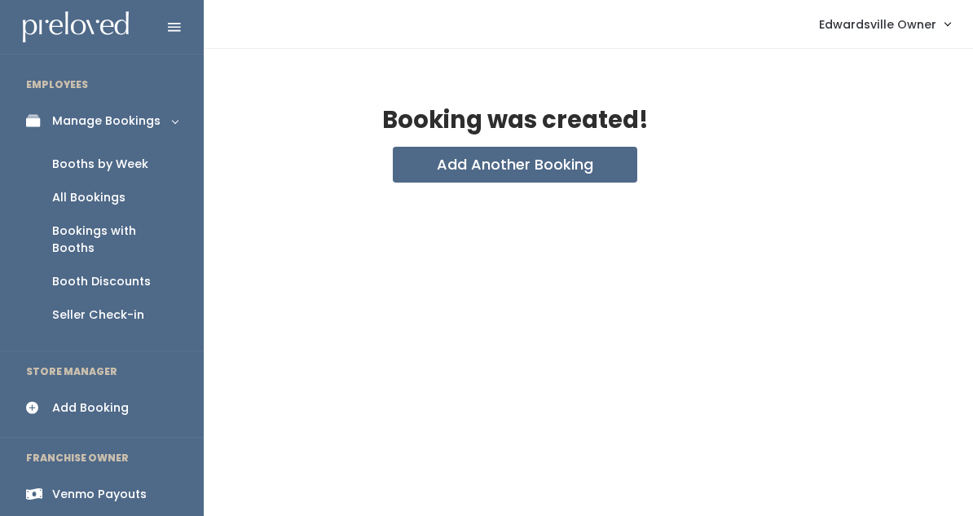
click at [133, 201] on link "All Bookings" at bounding box center [102, 197] width 204 height 33
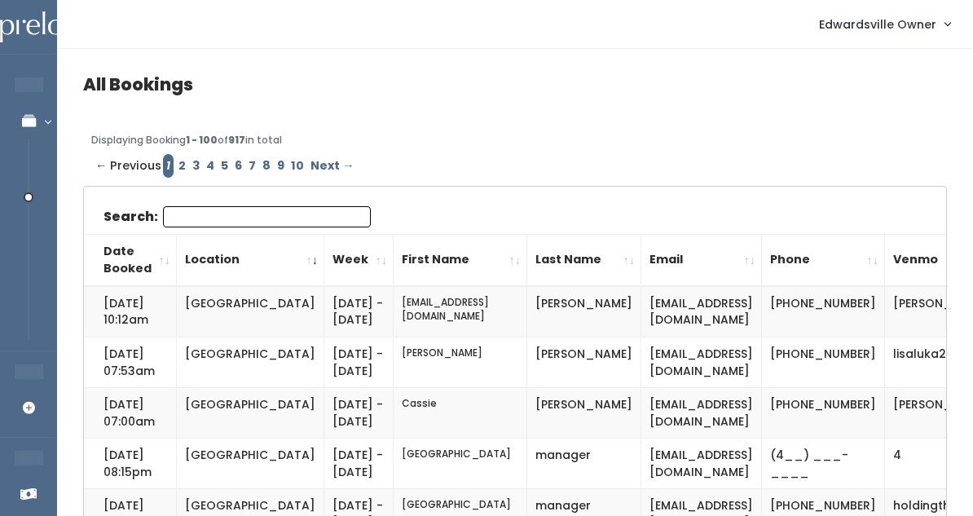
click at [209, 209] on input "Search:" at bounding box center [267, 216] width 208 height 21
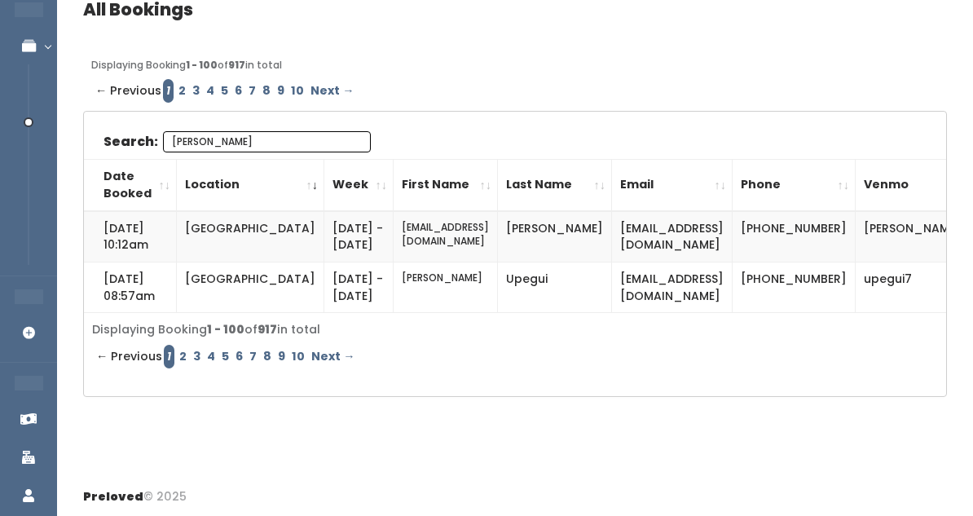
scroll to position [80, 0]
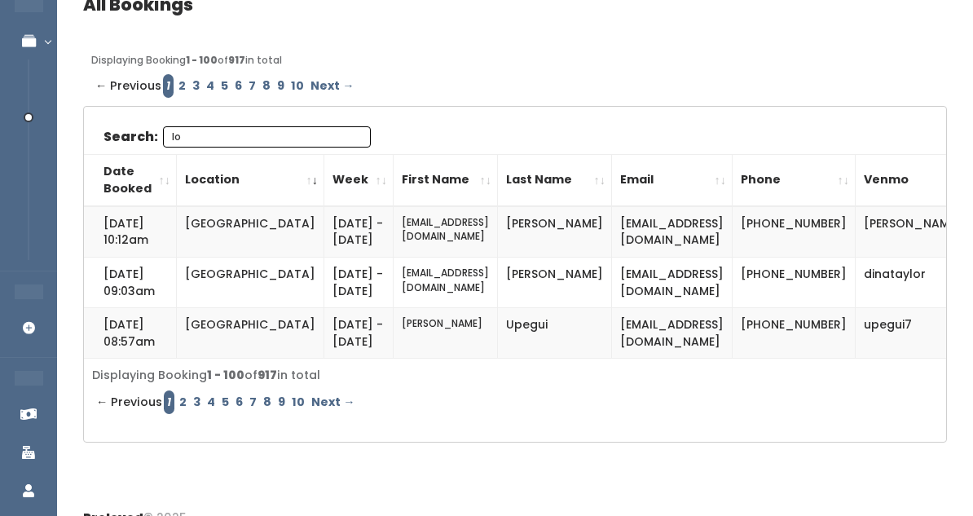
type input "l"
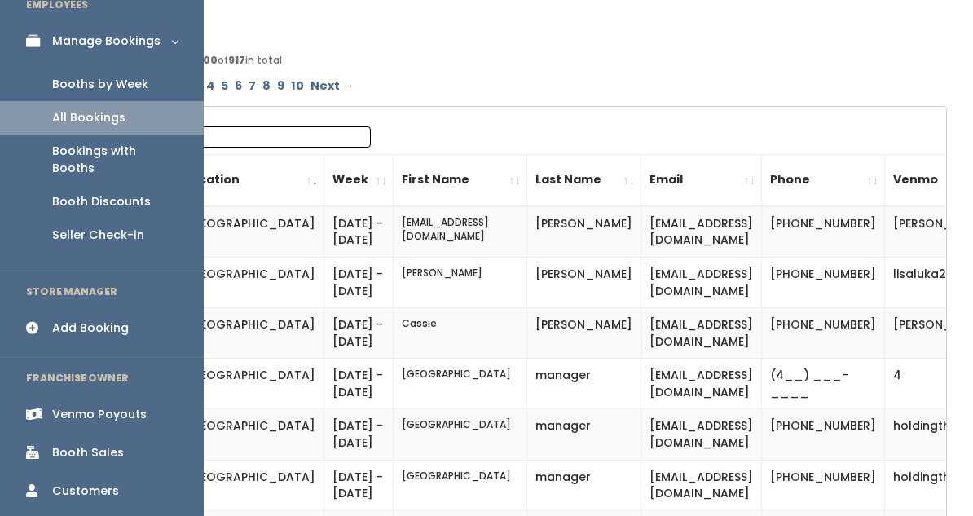
click at [83, 73] on link "Booths by Week" at bounding box center [102, 84] width 204 height 33
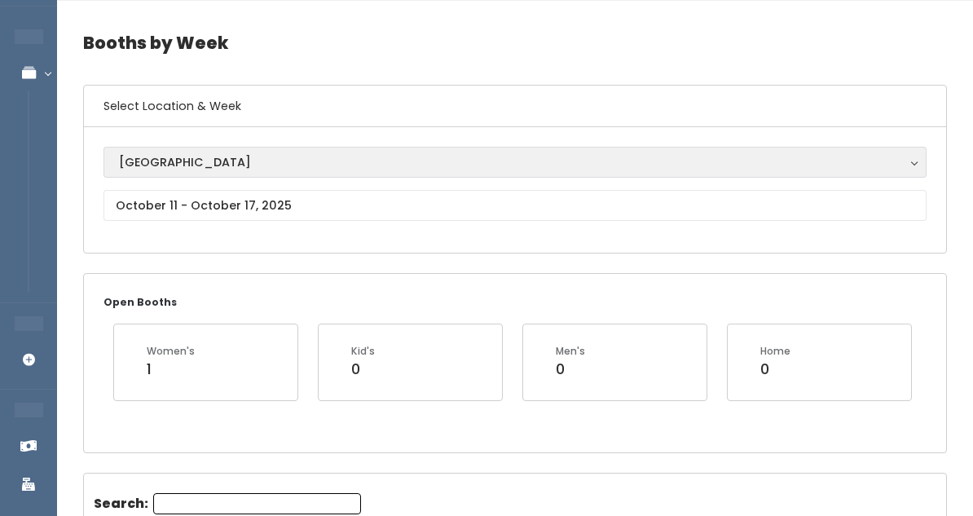
scroll to position [49, 0]
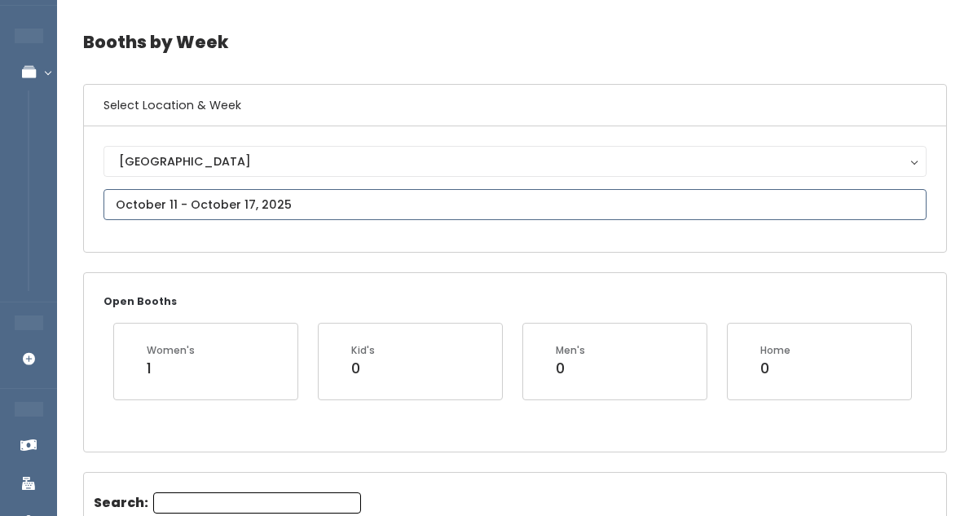
click at [346, 213] on input "text" at bounding box center [515, 204] width 823 height 31
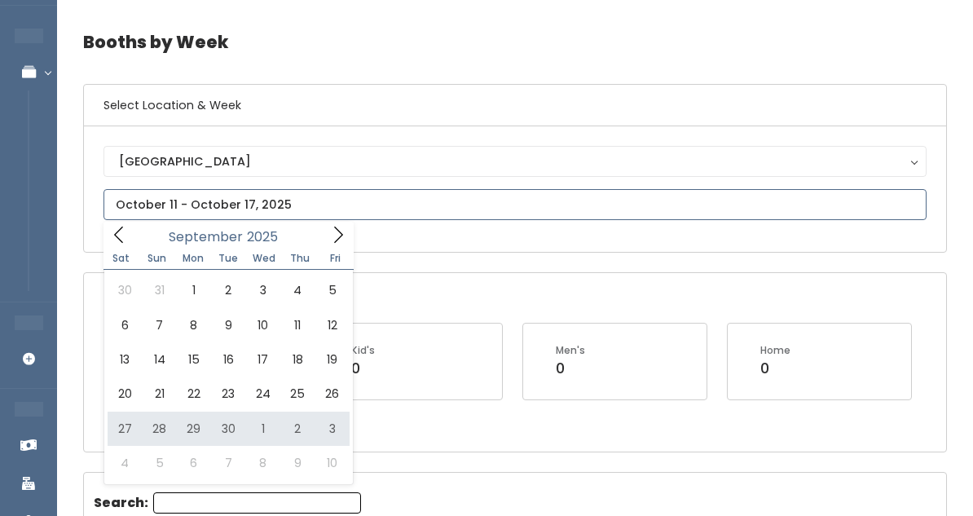
type input "[DATE] to [DATE]"
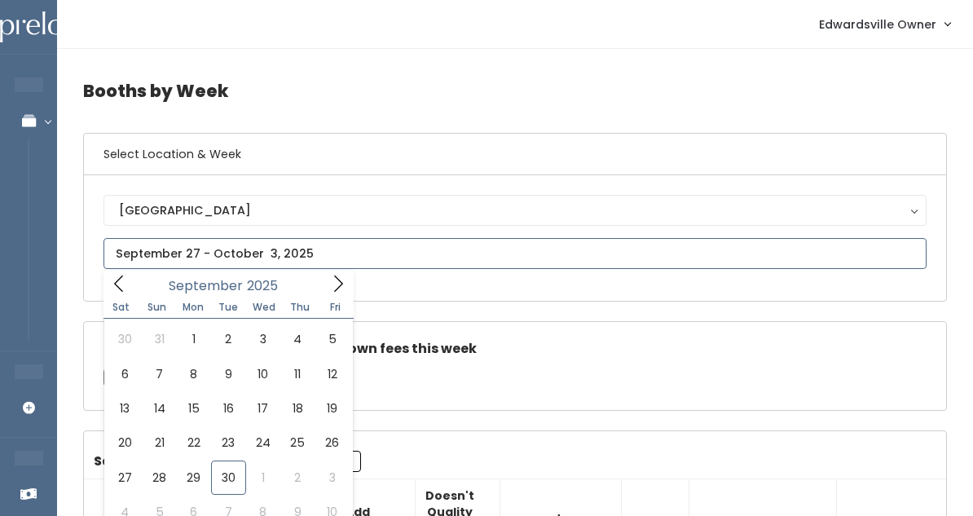
click at [212, 259] on input "text" at bounding box center [515, 253] width 823 height 31
click at [346, 279] on icon at bounding box center [338, 284] width 18 height 18
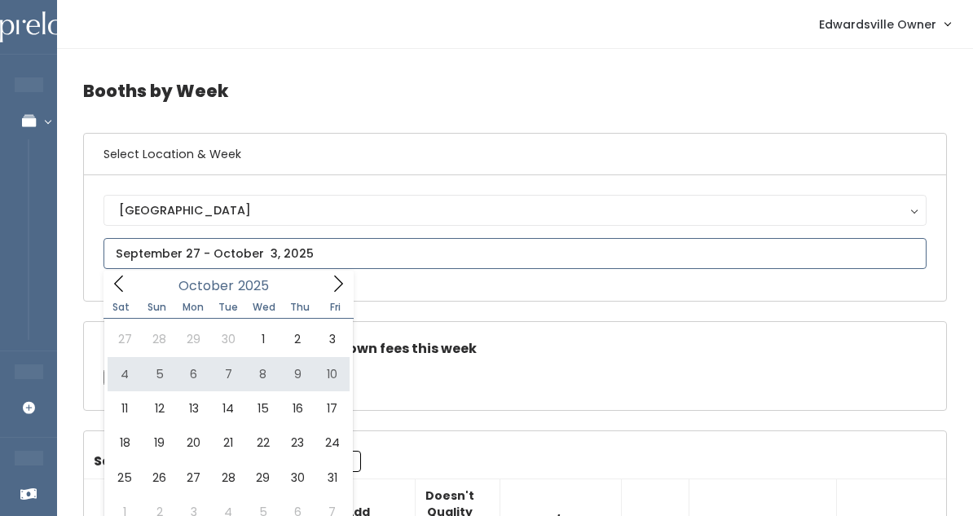
type input "[DATE] to [DATE]"
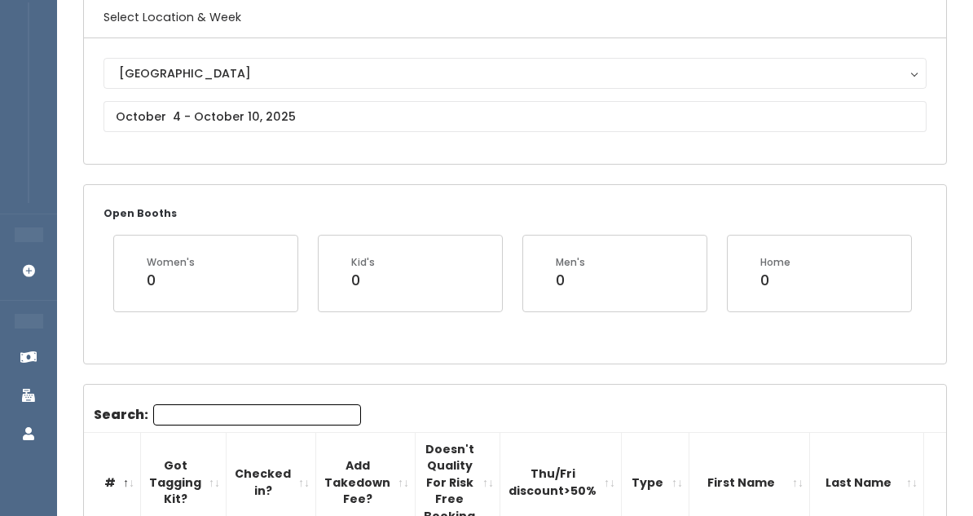
scroll to position [154, 0]
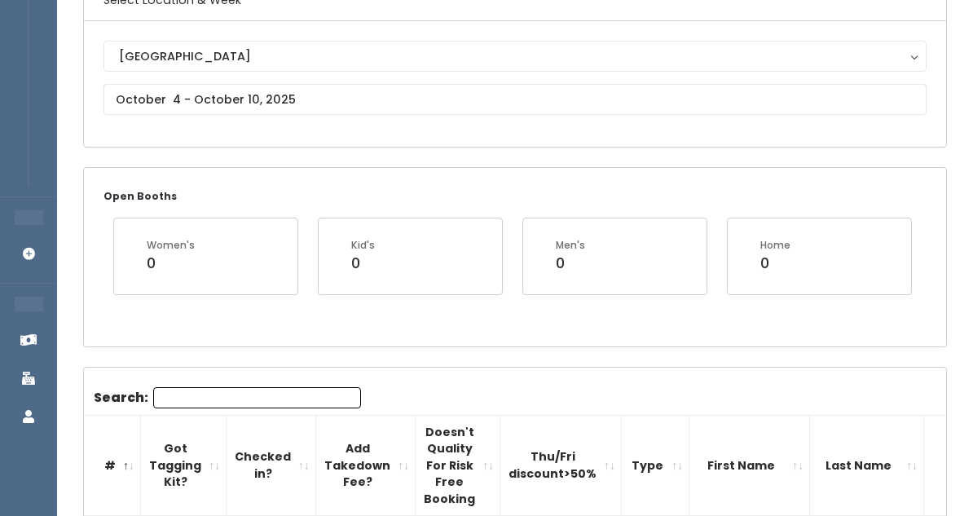
click at [196, 396] on input "Search:" at bounding box center [257, 397] width 208 height 21
type input "[PERSON_NAME]"
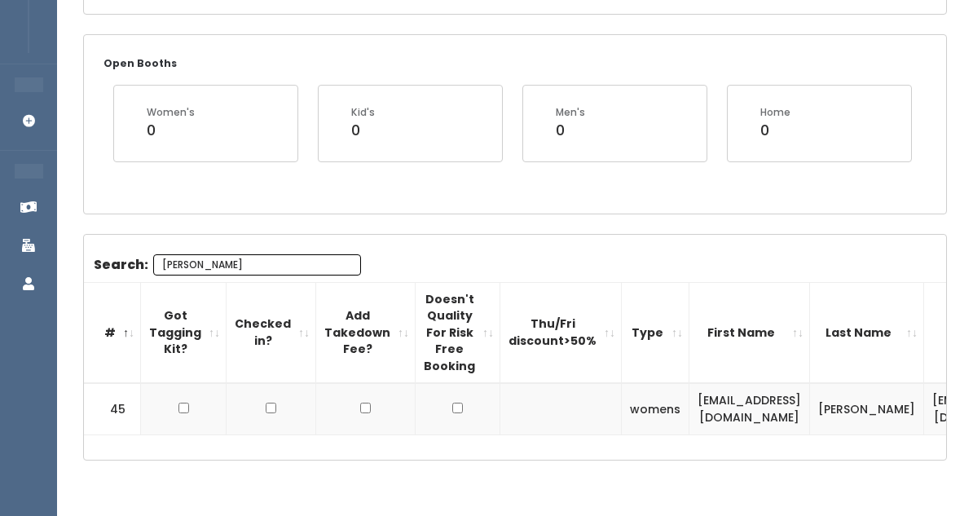
scroll to position [322, 0]
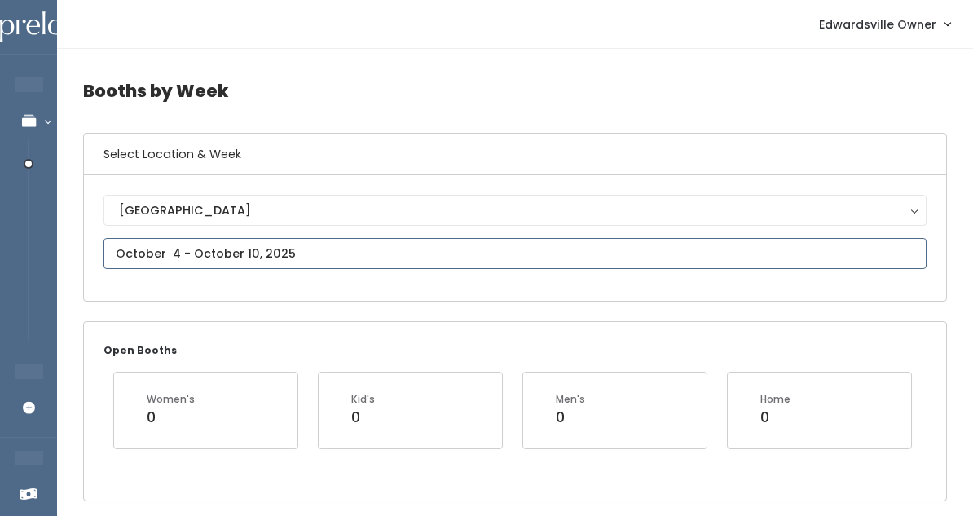
click at [280, 249] on input "text" at bounding box center [515, 253] width 823 height 31
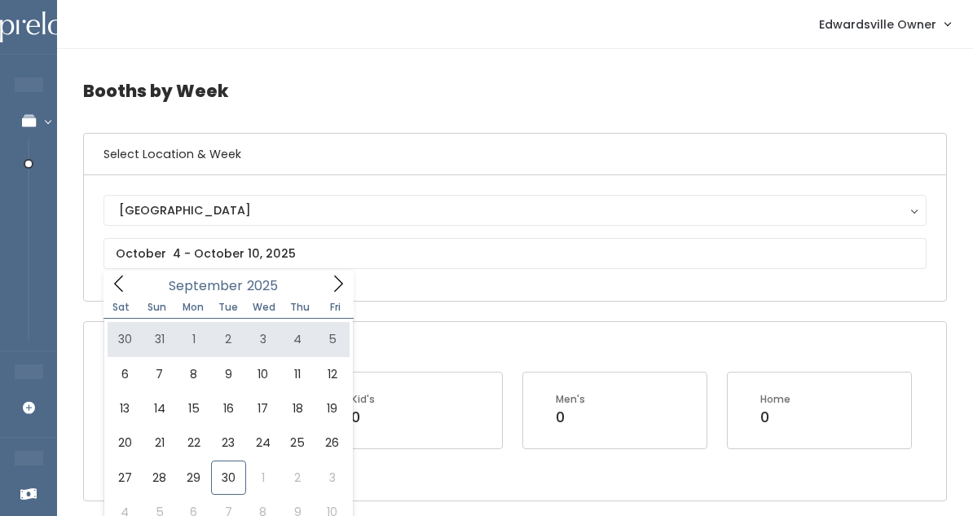
click at [433, 355] on div "Open Booths Women's 0 Kid's 0 Men's 0 Home 0" at bounding box center [515, 411] width 862 height 178
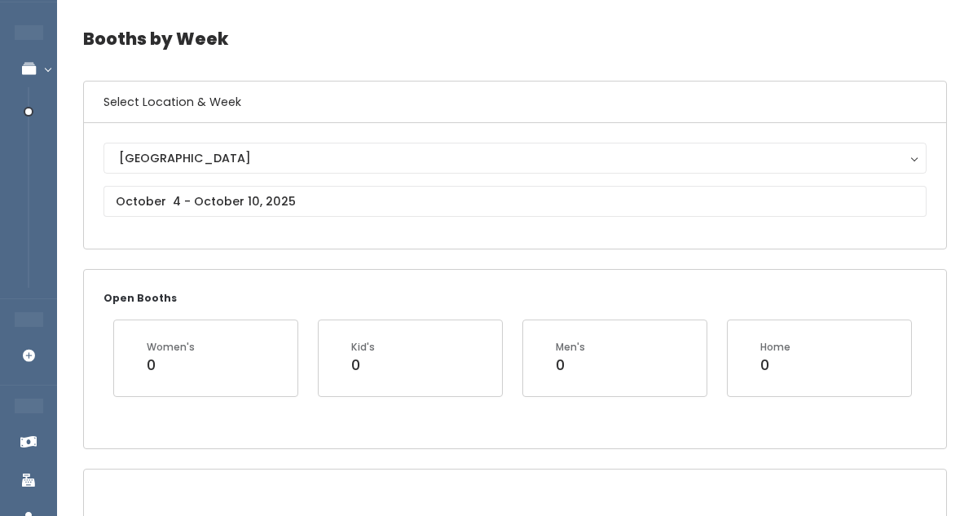
scroll to position [56, 0]
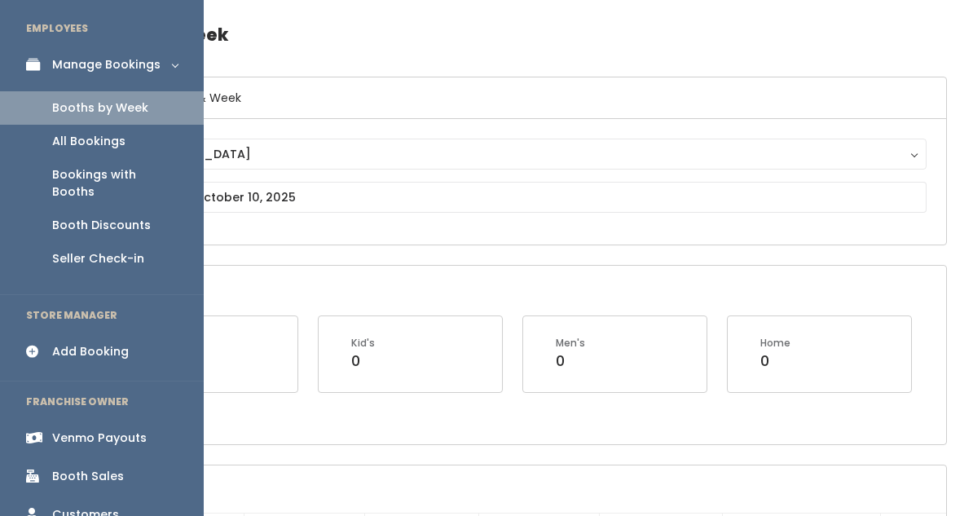
click at [102, 343] on div "Add Booking" at bounding box center [90, 351] width 77 height 17
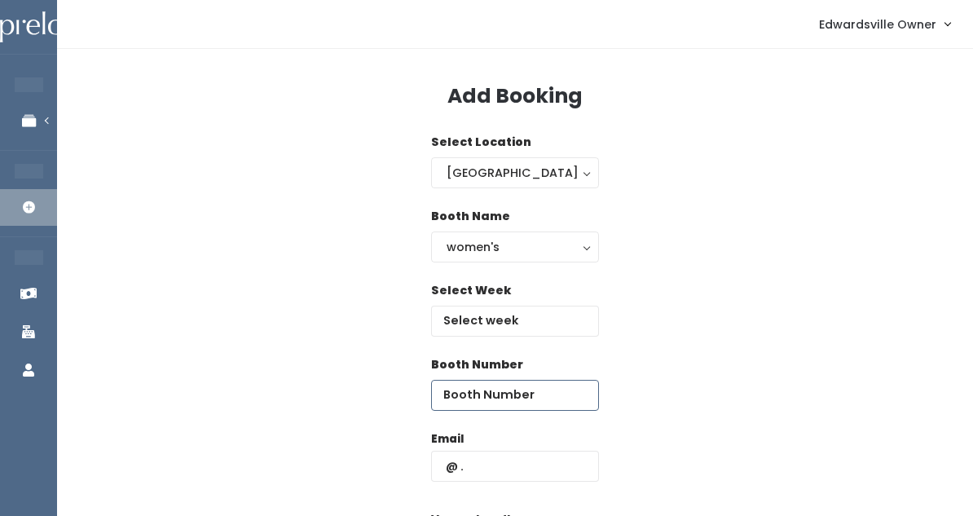
click at [489, 394] on input "number" at bounding box center [515, 395] width 168 height 31
type input "20"
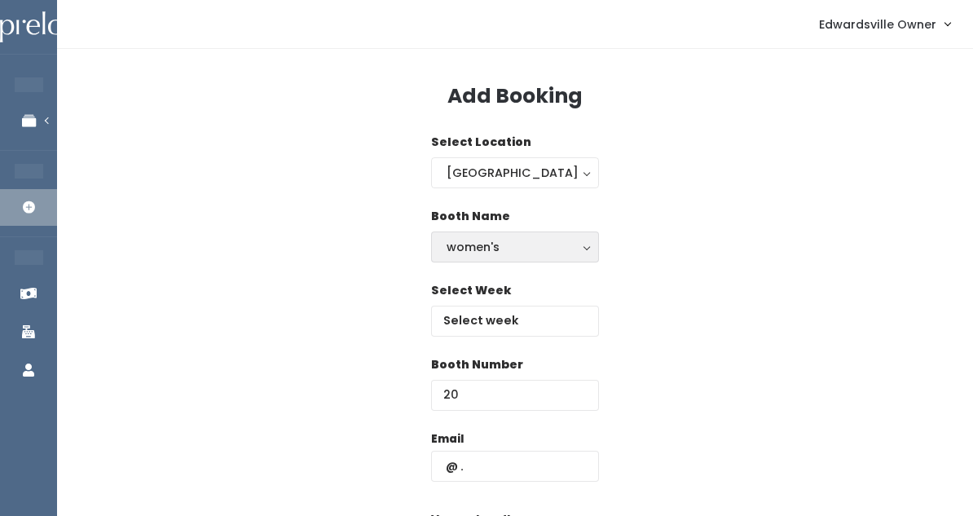
click at [513, 231] on button "women's" at bounding box center [515, 246] width 168 height 31
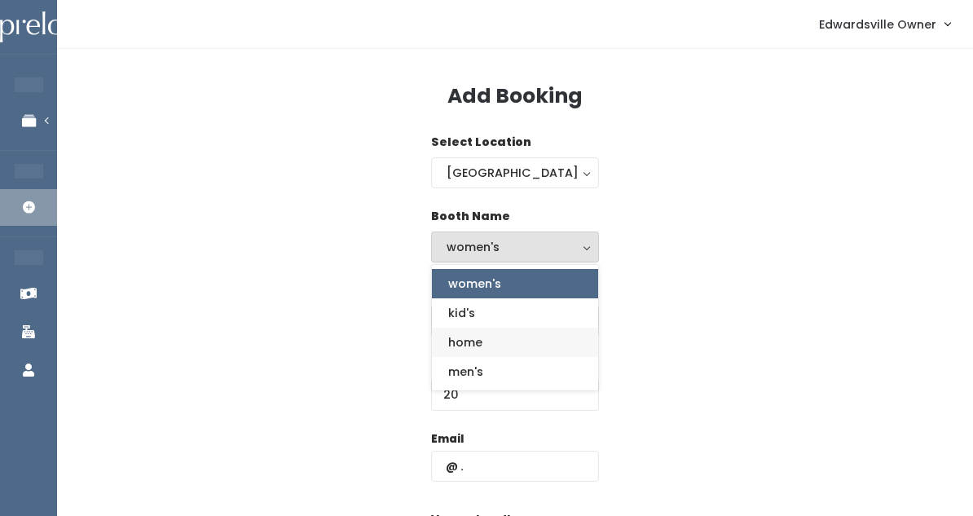
click at [490, 345] on link "home" at bounding box center [515, 342] width 166 height 29
select select "home"
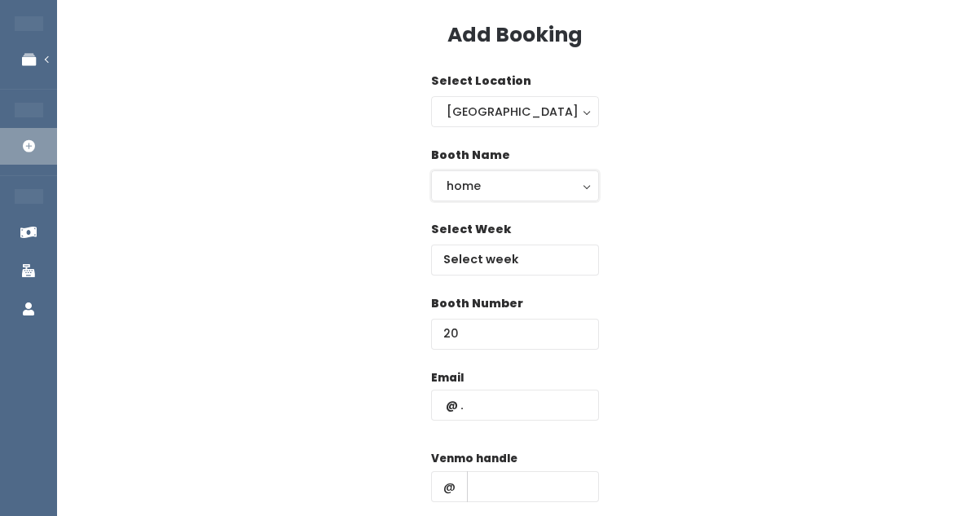
scroll to position [65, 0]
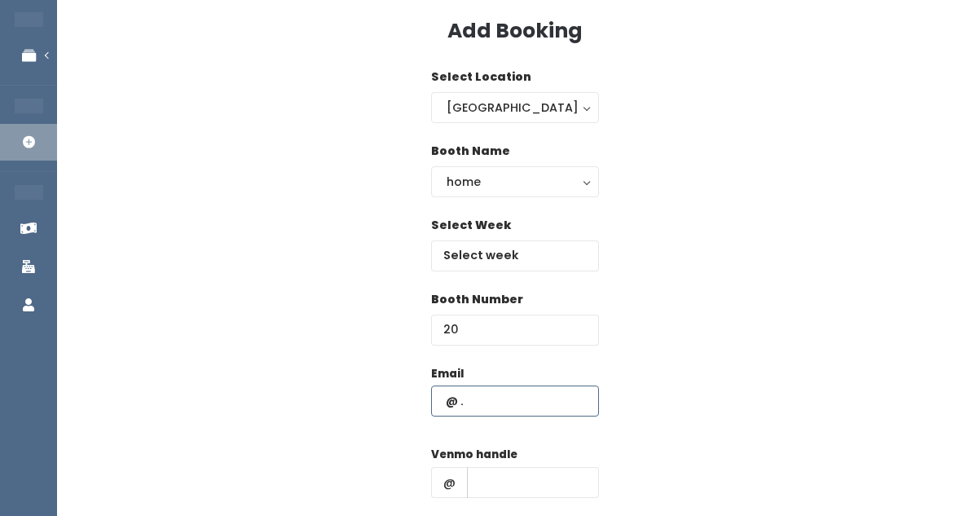
type input "[EMAIL_ADDRESS][DOMAIN_NAME]"
click at [492, 468] on input "text" at bounding box center [533, 482] width 132 height 31
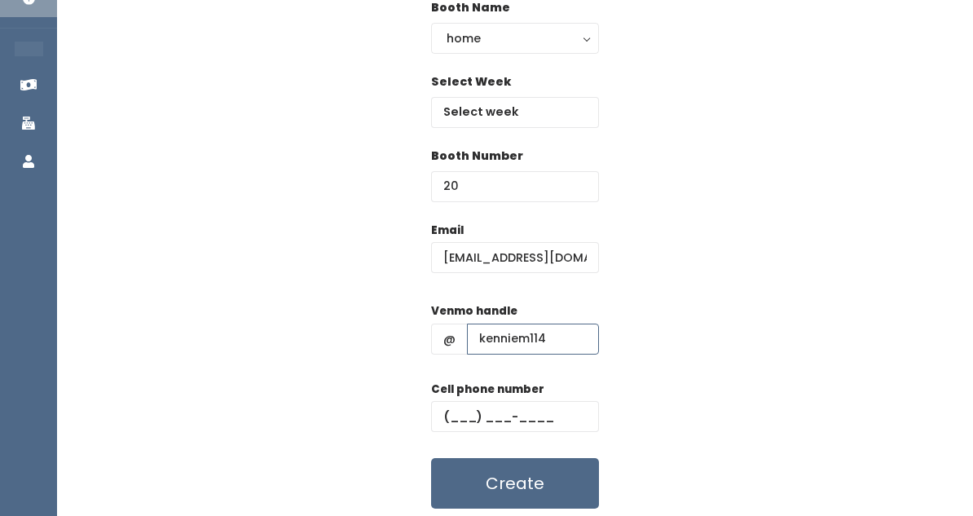
scroll to position [217, 0]
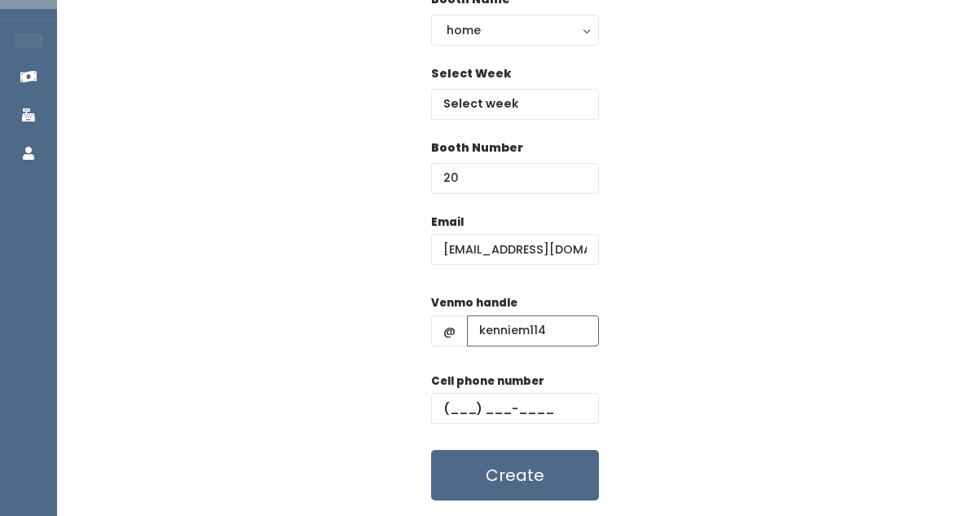
type input "kenniem114"
type input "(618) 980-0555"
click at [566, 469] on button "Create" at bounding box center [515, 475] width 168 height 51
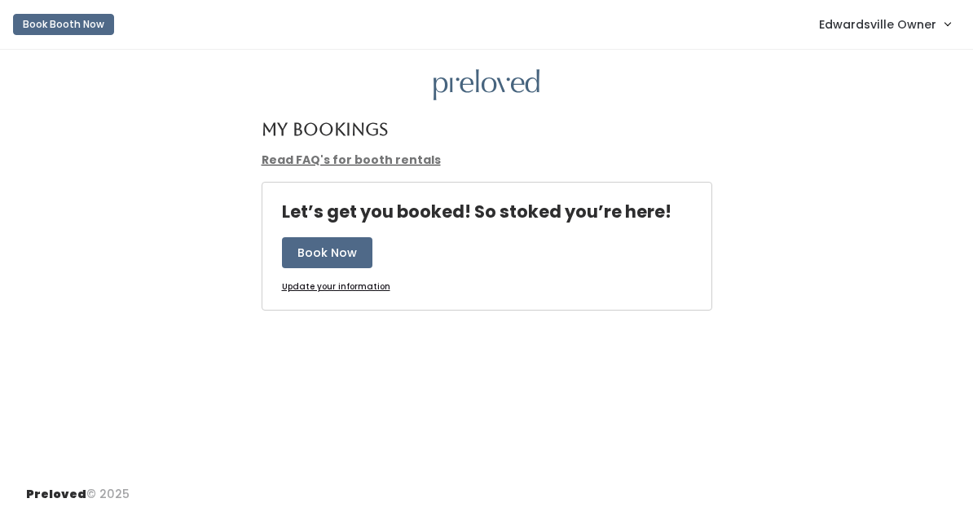
click at [876, 31] on span "Edwardsville Owner" at bounding box center [877, 24] width 117 height 18
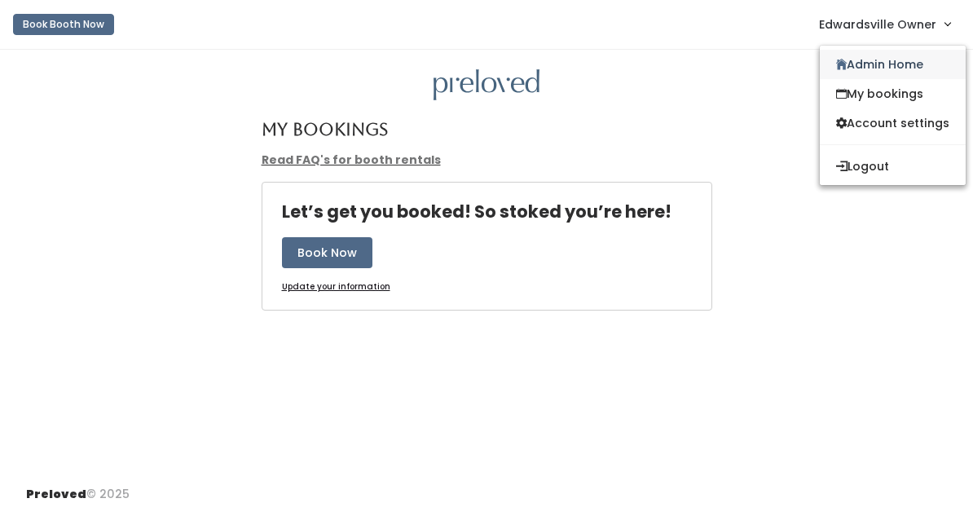
click at [856, 66] on link "Admin Home" at bounding box center [893, 64] width 146 height 29
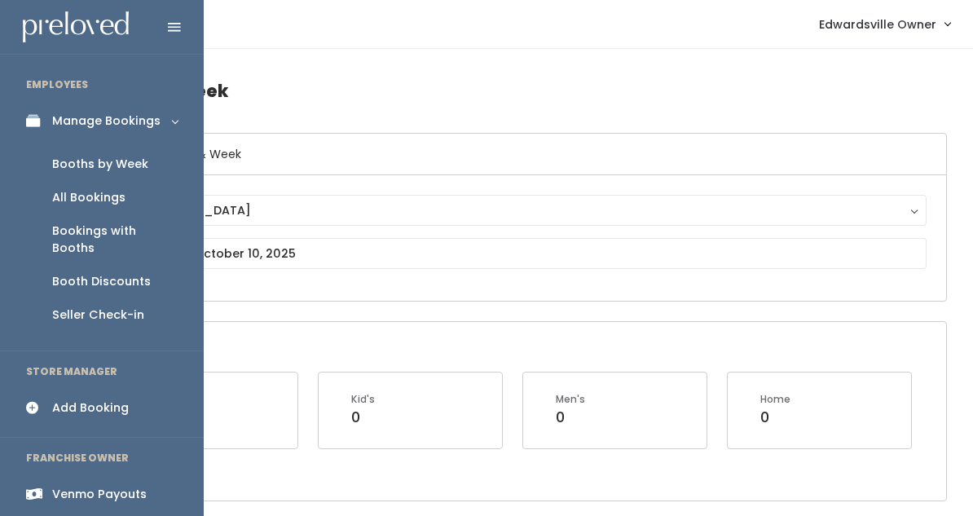
click at [103, 399] on div "Add Booking" at bounding box center [90, 407] width 77 height 17
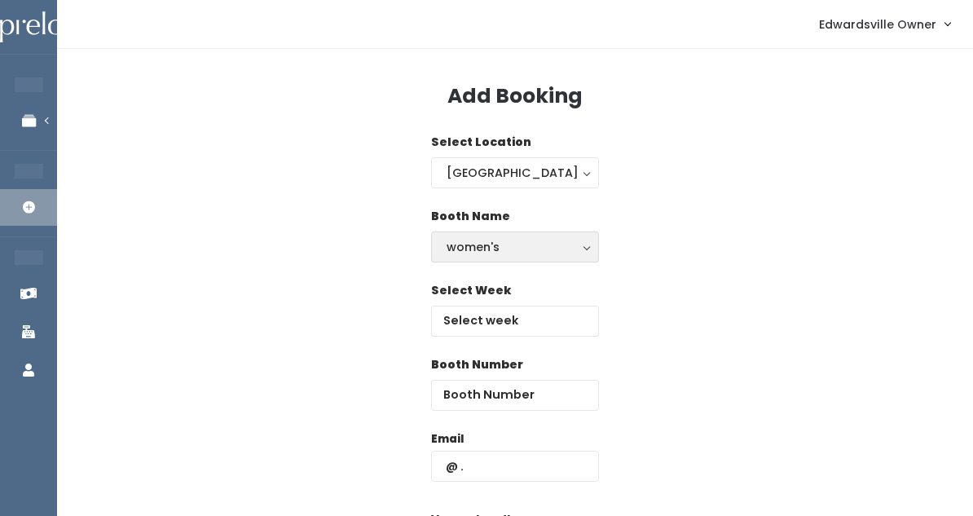
click at [460, 259] on button "women's" at bounding box center [515, 246] width 168 height 31
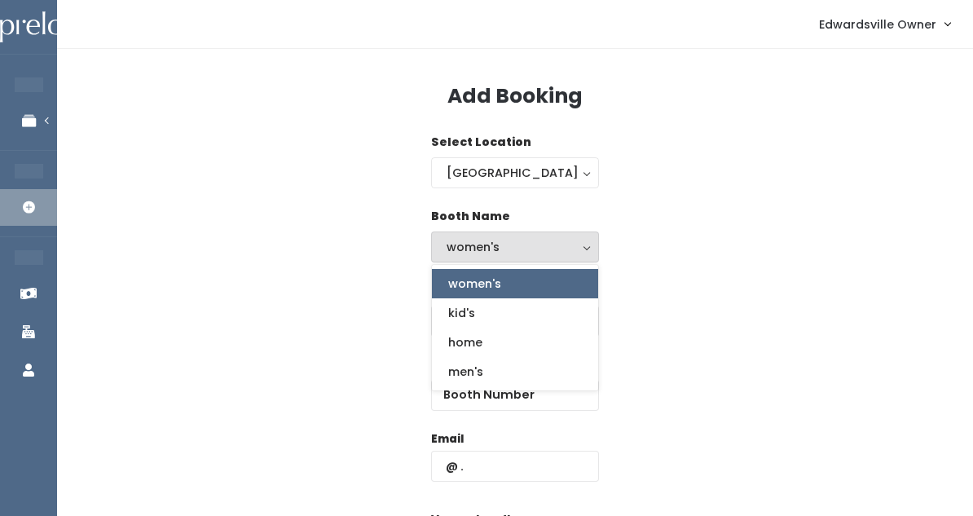
click at [693, 300] on div "Select Week" at bounding box center [515, 319] width 864 height 74
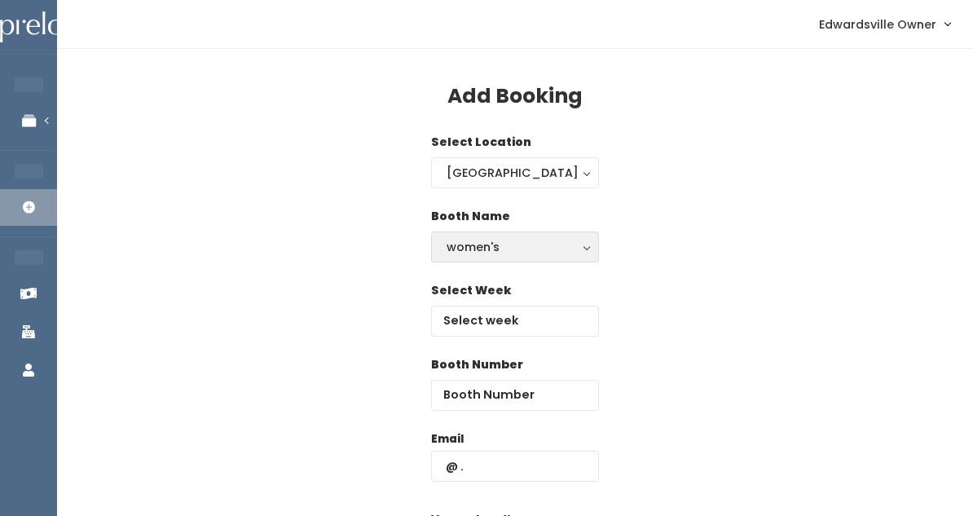
click at [485, 245] on div "women's" at bounding box center [515, 247] width 137 height 18
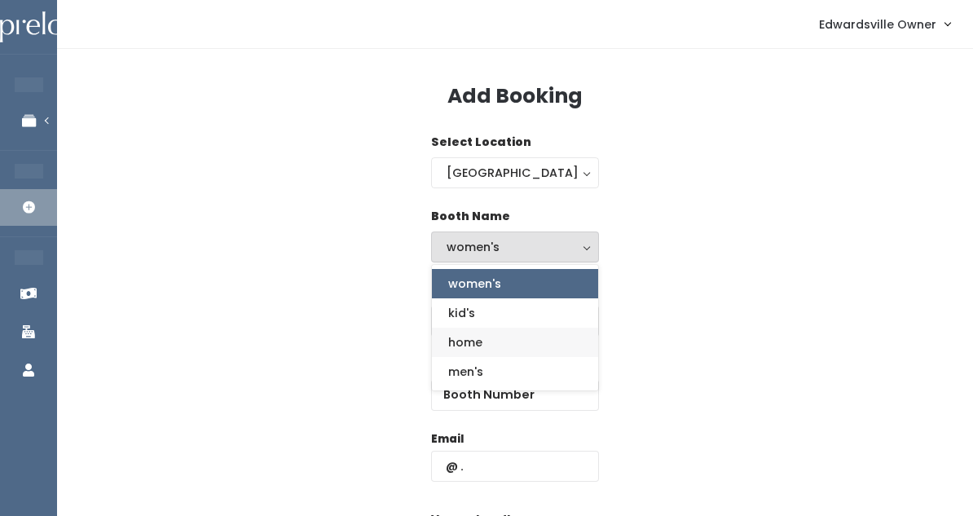
click at [489, 337] on link "home" at bounding box center [515, 342] width 166 height 29
select select "home"
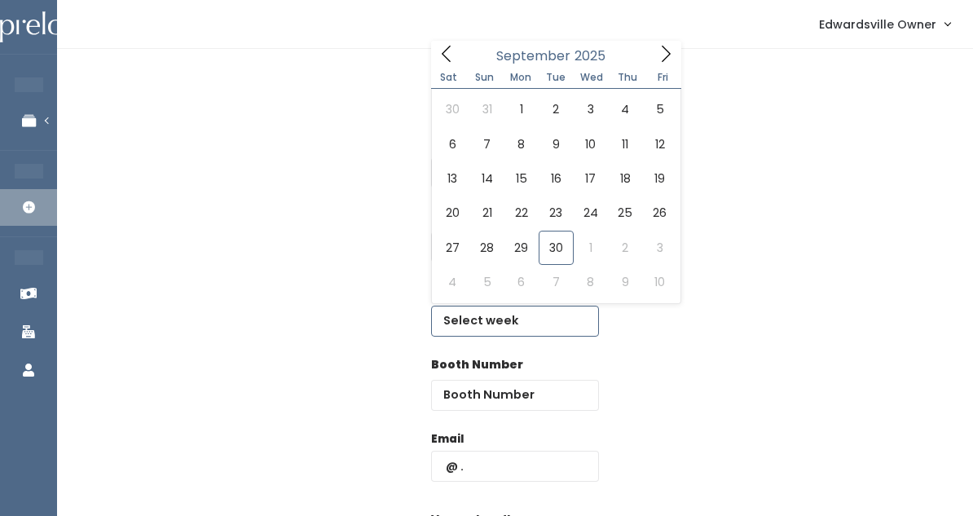
click at [489, 324] on input "text" at bounding box center [515, 321] width 168 height 31
